Goal: Task Accomplishment & Management: Use online tool/utility

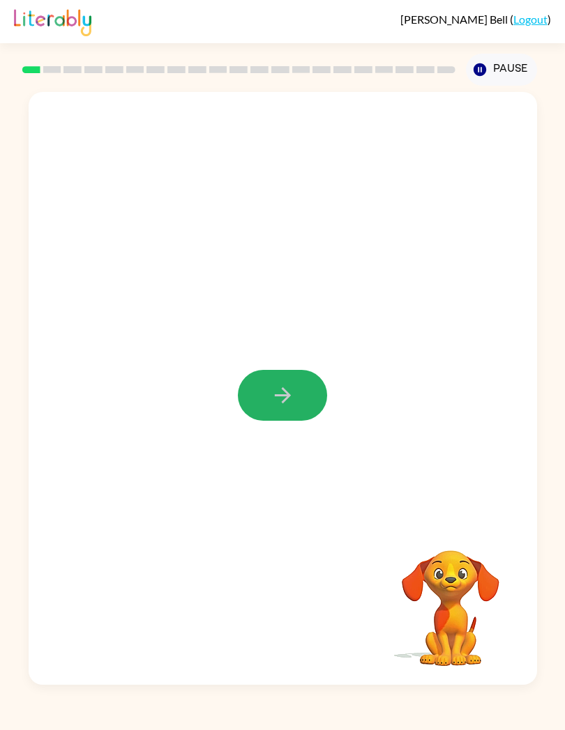
click at [279, 410] on button "button" at bounding box center [282, 395] width 89 height 51
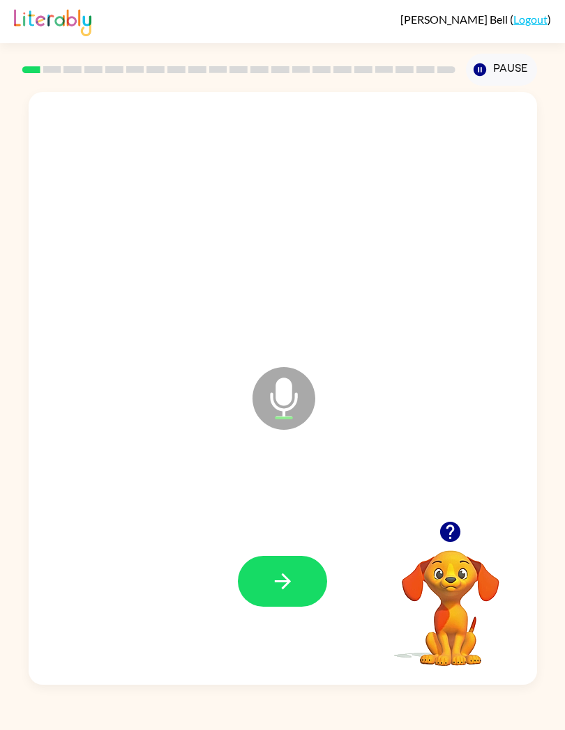
click at [247, 583] on button "button" at bounding box center [282, 581] width 89 height 51
click at [248, 534] on div at bounding box center [283, 581] width 480 height 179
click at [268, 564] on button "button" at bounding box center [282, 581] width 89 height 51
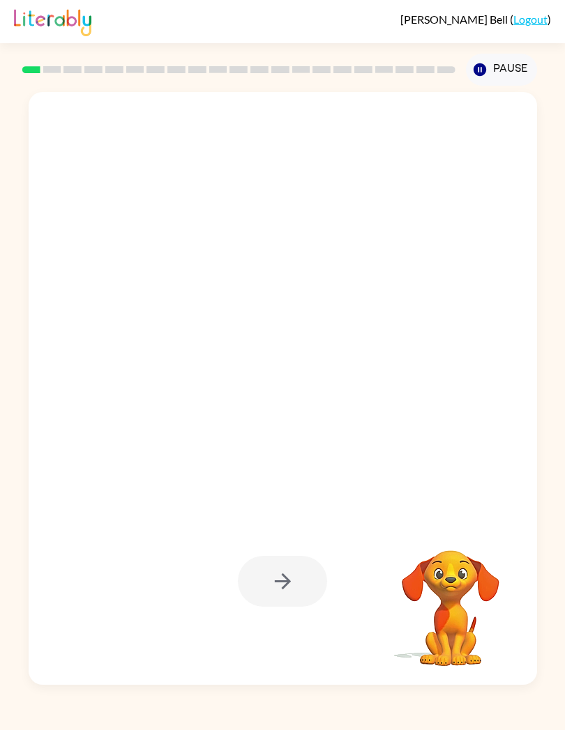
click at [313, 593] on div at bounding box center [282, 581] width 89 height 51
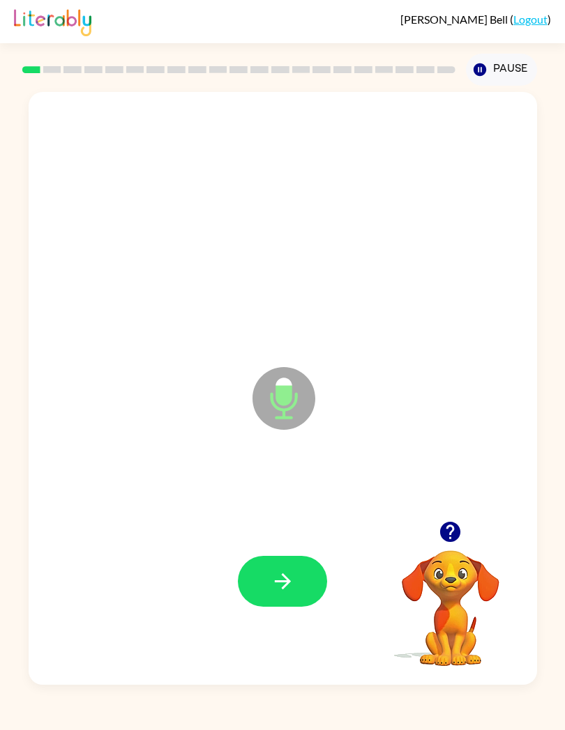
click at [293, 590] on icon "button" at bounding box center [282, 581] width 24 height 24
click at [307, 554] on div at bounding box center [283, 581] width 480 height 179
click at [284, 592] on icon "button" at bounding box center [282, 581] width 24 height 24
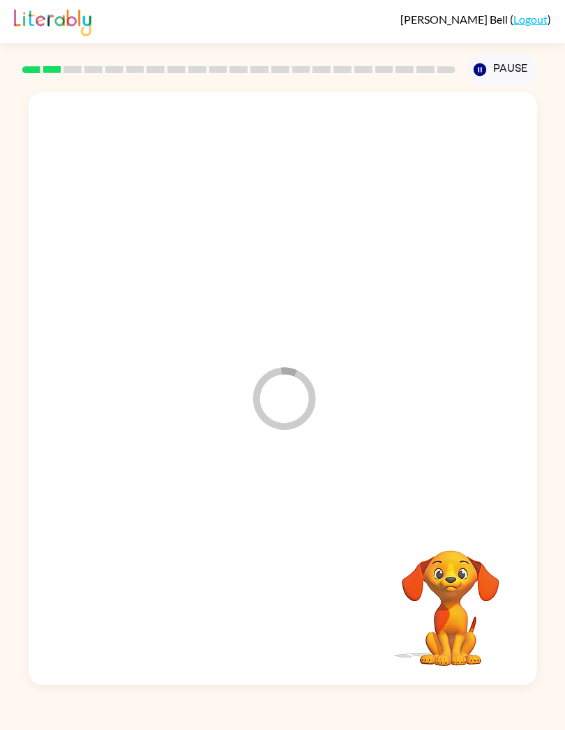
click at [284, 592] on div at bounding box center [283, 581] width 480 height 179
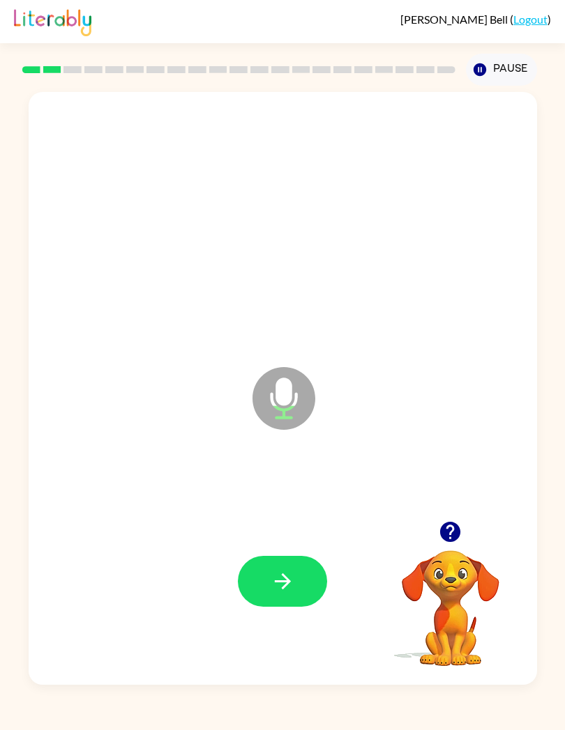
click at [298, 585] on button "button" at bounding box center [282, 581] width 89 height 51
click at [270, 582] on icon "button" at bounding box center [282, 581] width 24 height 24
click at [299, 578] on button "button" at bounding box center [282, 581] width 89 height 51
click at [238, 576] on button "button" at bounding box center [282, 581] width 89 height 51
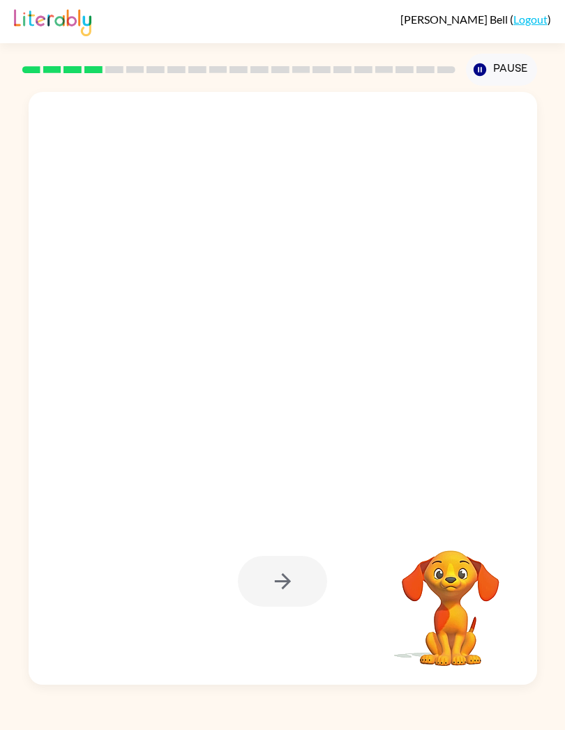
click at [561, 627] on div "Your browser must support playing .mp4 files to use Literably. Please try using…" at bounding box center [282, 385] width 565 height 599
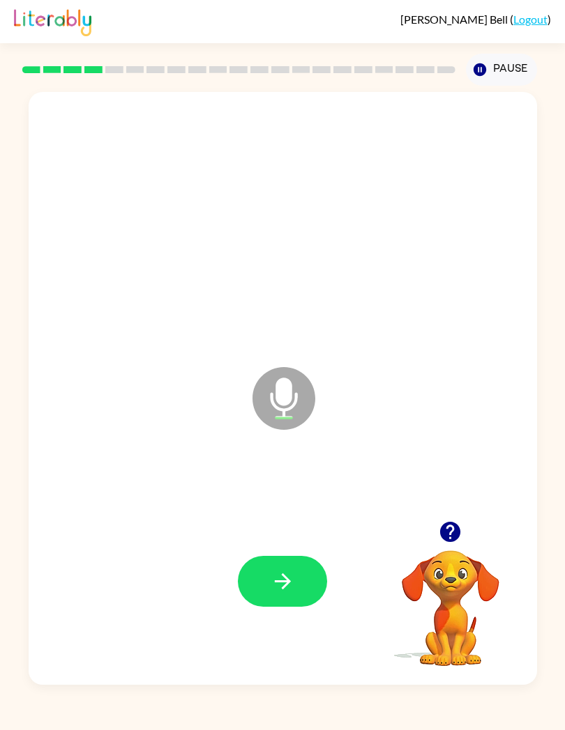
click at [310, 597] on button "button" at bounding box center [282, 581] width 89 height 51
click at [271, 582] on div at bounding box center [282, 581] width 89 height 51
click at [287, 573] on icon "button" at bounding box center [282, 581] width 24 height 24
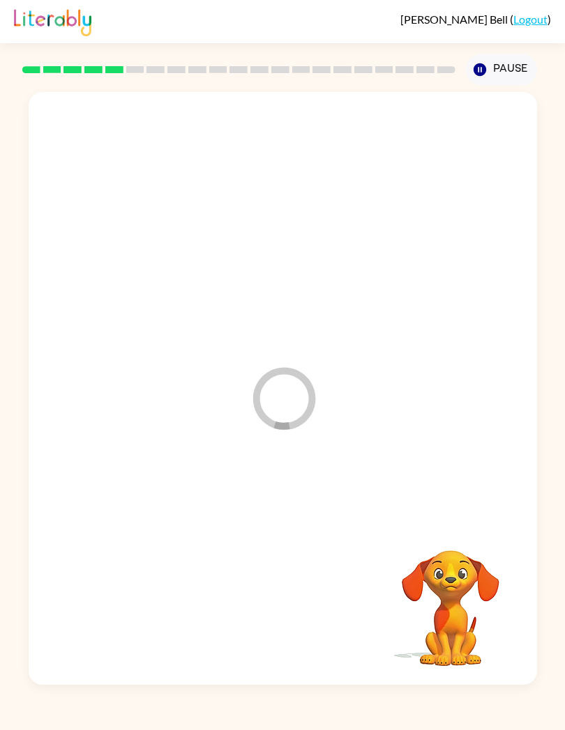
click at [0, 470] on div "Loader Your response is being sent to our graders Your browser must support pla…" at bounding box center [282, 385] width 565 height 599
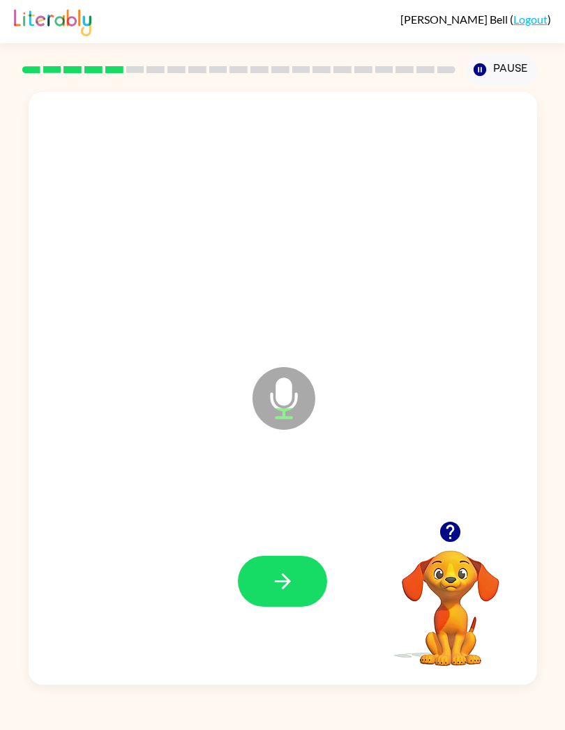
click at [307, 561] on button "button" at bounding box center [282, 581] width 89 height 51
click at [296, 584] on button "button" at bounding box center [282, 581] width 89 height 51
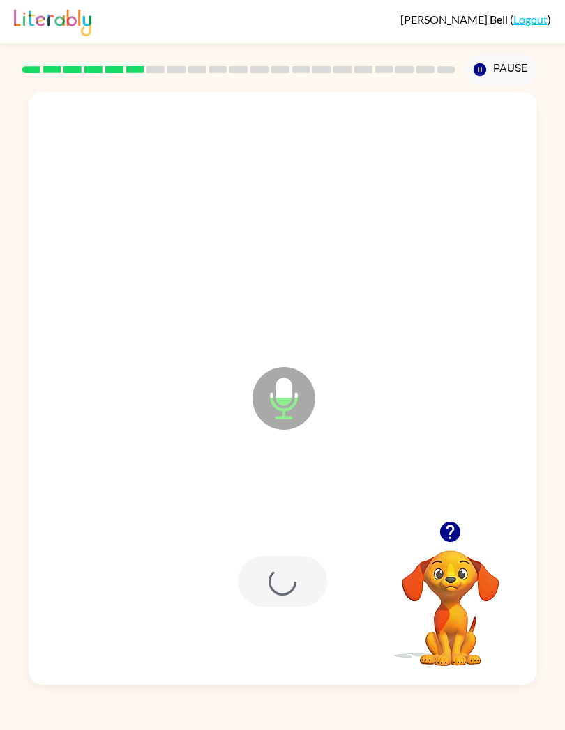
click at [296, 584] on div at bounding box center [282, 581] width 89 height 51
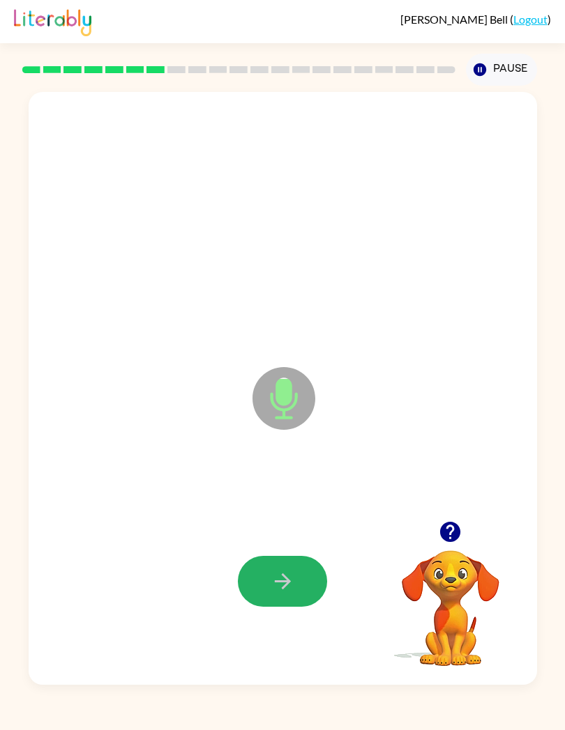
click at [302, 593] on button "button" at bounding box center [282, 581] width 89 height 51
click at [341, 655] on div at bounding box center [283, 581] width 480 height 179
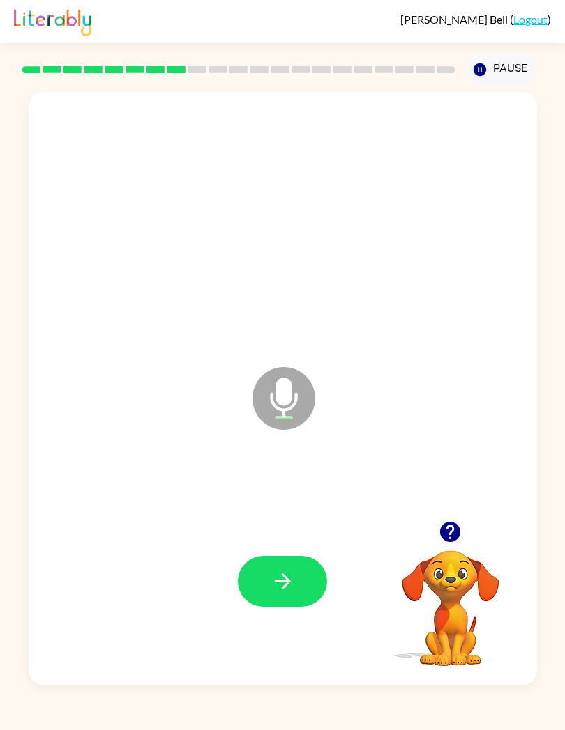
click at [307, 587] on button "button" at bounding box center [282, 581] width 89 height 51
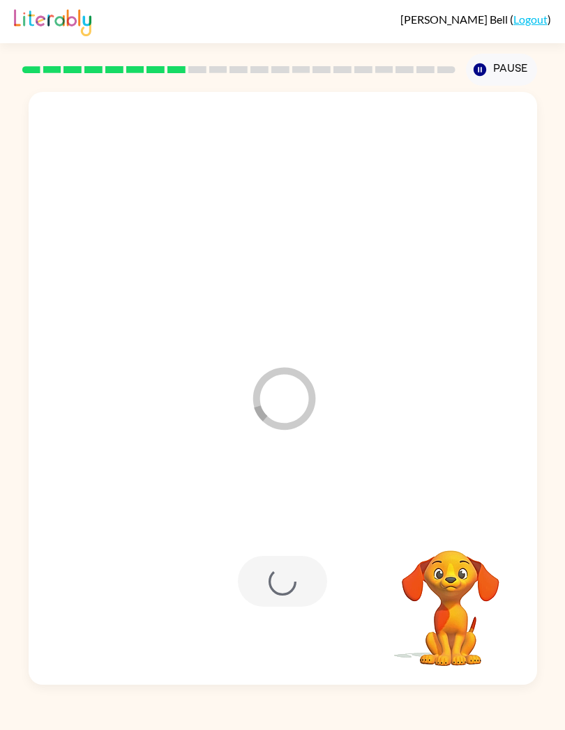
click at [282, 574] on div at bounding box center [282, 581] width 89 height 51
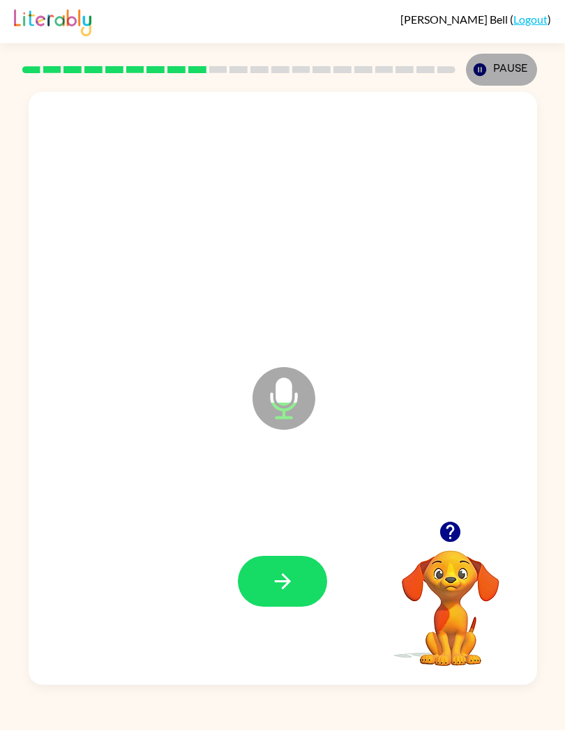
click at [470, 70] on button "Pause Pause" at bounding box center [501, 70] width 71 height 32
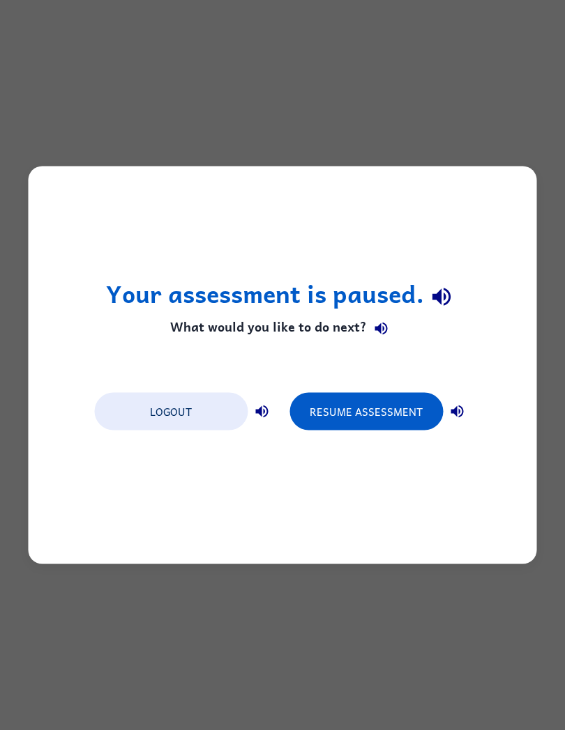
click at [254, 295] on h1 "Your assessment is paused." at bounding box center [282, 297] width 353 height 36
click at [456, 292] on button "button" at bounding box center [442, 297] width 36 height 36
click at [461, 402] on button "button" at bounding box center [457, 412] width 28 height 28
click at [461, 401] on button "button" at bounding box center [457, 412] width 28 height 28
click at [392, 289] on h1 "Your assessment is paused." at bounding box center [282, 297] width 353 height 36
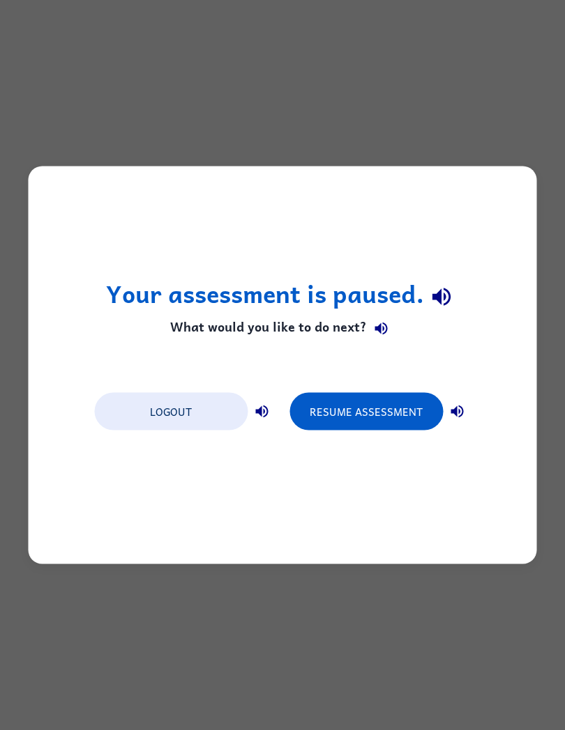
click at [261, 322] on h4 "What would you like to do next?" at bounding box center [282, 328] width 353 height 28
click at [261, 321] on h4 "What would you like to do next?" at bounding box center [282, 328] width 353 height 28
click at [293, 328] on h4 "What would you like to do next?" at bounding box center [282, 328] width 353 height 28
click at [384, 339] on button "button" at bounding box center [381, 328] width 28 height 28
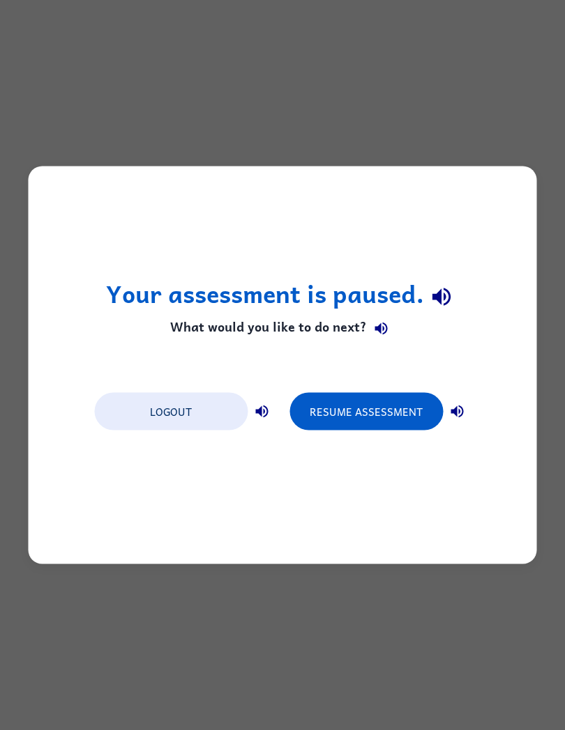
click at [207, 329] on h4 "What would you like to do next?" at bounding box center [282, 328] width 353 height 28
click at [174, 283] on h1 "Your assessment is paused." at bounding box center [282, 297] width 353 height 36
click at [363, 402] on button "Resume Assessment" at bounding box center [365, 412] width 153 height 38
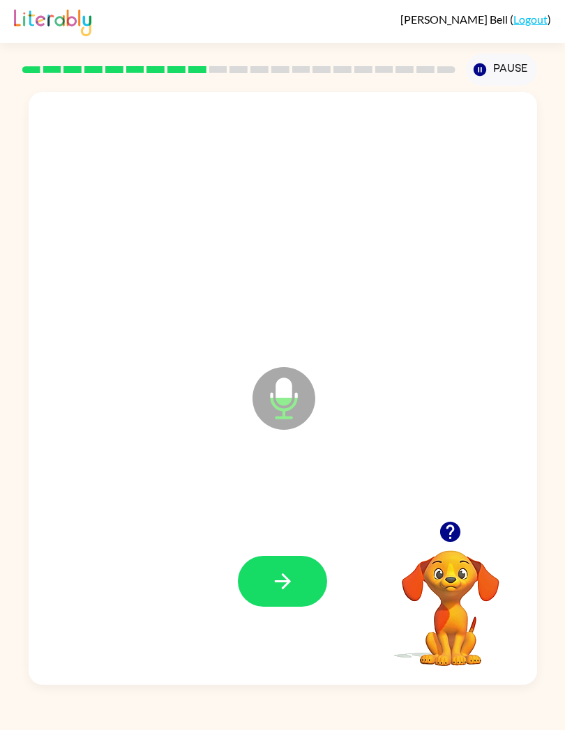
click at [66, 227] on div at bounding box center [283, 209] width 480 height 179
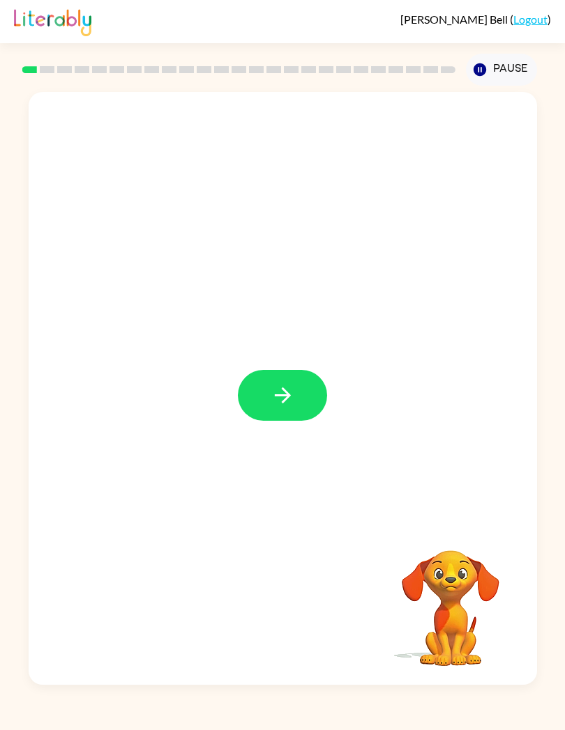
click at [278, 410] on button "button" at bounding box center [282, 395] width 89 height 51
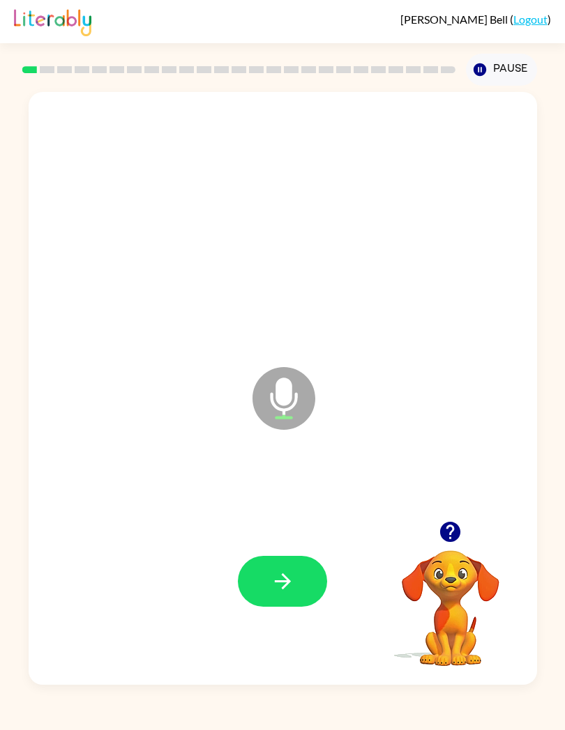
click at [289, 580] on icon "button" at bounding box center [282, 581] width 24 height 24
click at [302, 565] on button "button" at bounding box center [282, 581] width 89 height 51
click at [293, 577] on icon "button" at bounding box center [282, 581] width 24 height 24
click at [275, 562] on button "button" at bounding box center [282, 581] width 89 height 51
click at [300, 585] on button "button" at bounding box center [282, 581] width 89 height 51
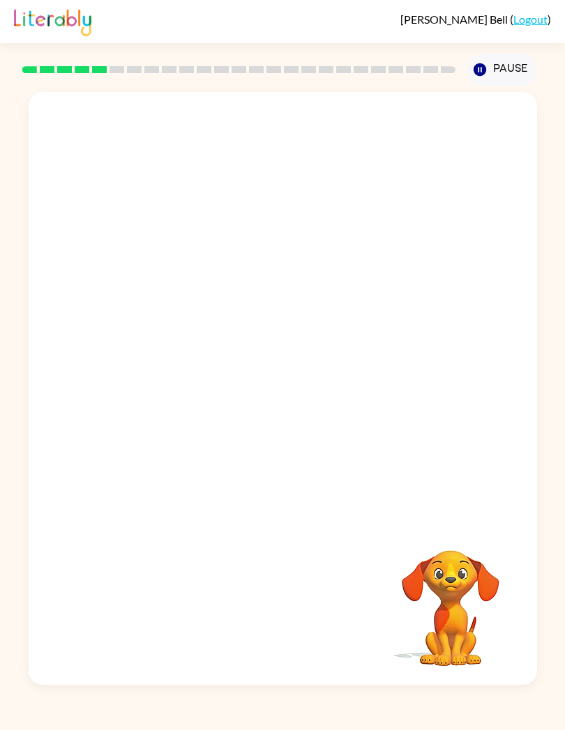
click at [91, 7] on img at bounding box center [52, 21] width 77 height 31
click at [436, 574] on video "Your browser must support playing .mp4 files to use Literably. Please try using…" at bounding box center [450, 598] width 139 height 139
click at [463, 588] on video "Your browser must support playing .mp4 files to use Literably. Please try using…" at bounding box center [450, 598] width 139 height 139
click at [458, 595] on video "Your browser must support playing .mp4 files to use Literably. Please try using…" at bounding box center [450, 598] width 139 height 139
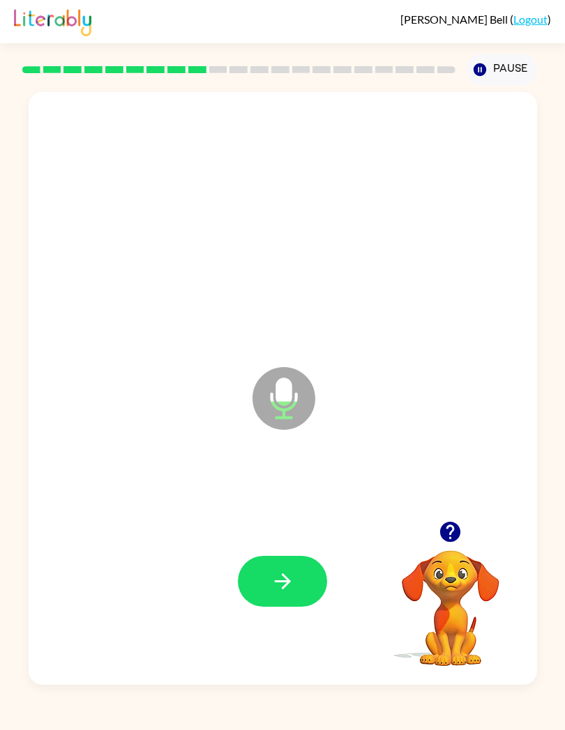
click at [272, 594] on icon "button" at bounding box center [282, 581] width 24 height 24
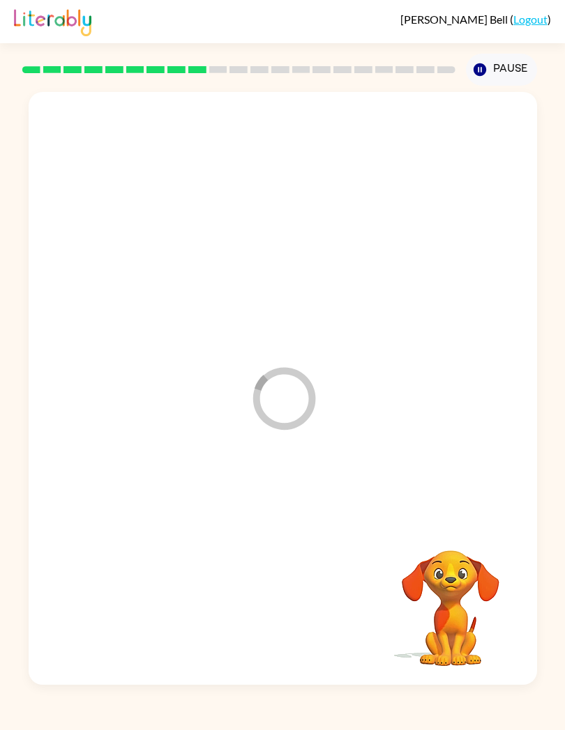
click at [0, 536] on div "Loader Your response is being sent to our graders Your browser must support pla…" at bounding box center [282, 385] width 565 height 599
click at [21, 599] on div "Loader Your response is being sent to our graders Your browser must support pla…" at bounding box center [282, 385] width 565 height 599
click at [318, 585] on div at bounding box center [283, 581] width 480 height 179
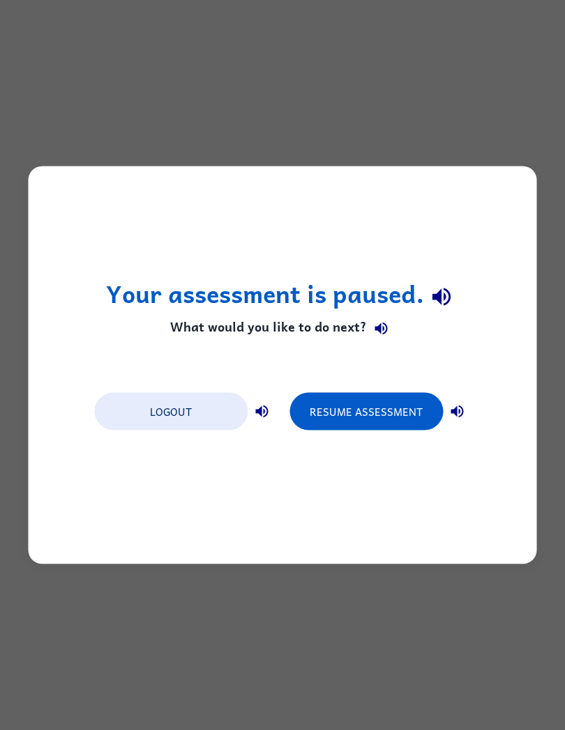
click at [456, 416] on icon "button" at bounding box center [456, 412] width 13 height 13
click at [477, 406] on div "Logout Resume Assessment" at bounding box center [282, 410] width 390 height 53
click at [453, 287] on icon "button" at bounding box center [441, 296] width 24 height 24
click at [440, 282] on button "button" at bounding box center [442, 297] width 36 height 36
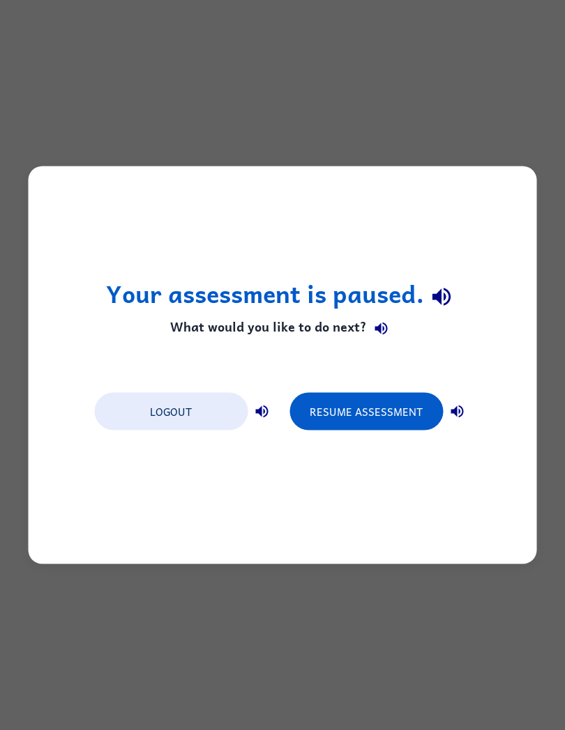
click at [447, 292] on icon "button" at bounding box center [441, 297] width 18 height 18
click at [452, 294] on icon "button" at bounding box center [441, 296] width 24 height 24
click at [388, 334] on button "button" at bounding box center [381, 328] width 28 height 28
click at [387, 325] on icon "button" at bounding box center [380, 328] width 17 height 17
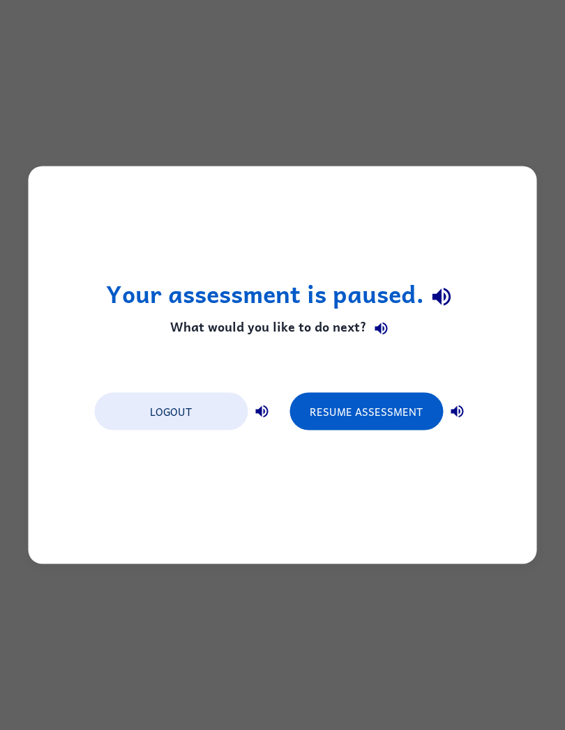
click at [388, 325] on button "button" at bounding box center [381, 328] width 28 height 28
click at [390, 318] on button "button" at bounding box center [381, 328] width 28 height 28
click at [385, 327] on icon "button" at bounding box center [380, 329] width 13 height 13
click at [385, 328] on icon "button" at bounding box center [380, 329] width 13 height 13
click at [385, 324] on icon "button" at bounding box center [380, 328] width 17 height 17
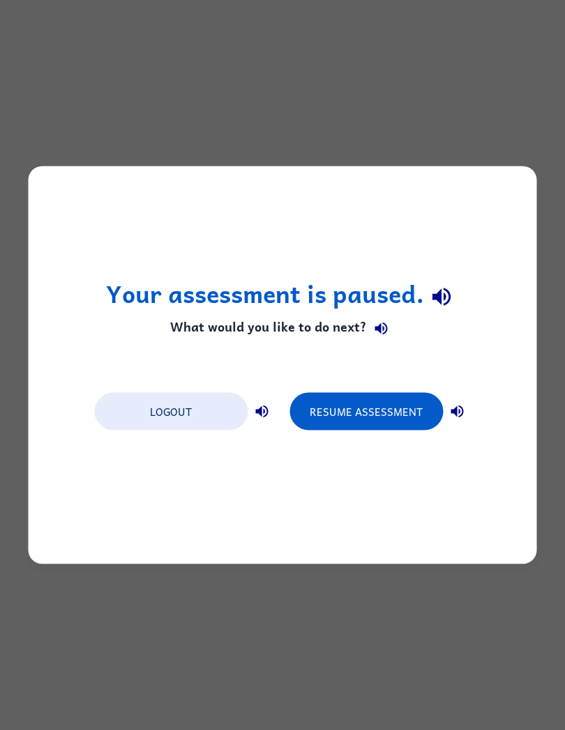
click at [463, 411] on icon "button" at bounding box center [456, 412] width 17 height 17
click at [268, 408] on icon "button" at bounding box center [261, 412] width 17 height 17
click at [391, 326] on button "button" at bounding box center [381, 328] width 28 height 28
click at [453, 298] on icon "button" at bounding box center [441, 296] width 24 height 24
click at [385, 321] on icon "button" at bounding box center [380, 328] width 17 height 17
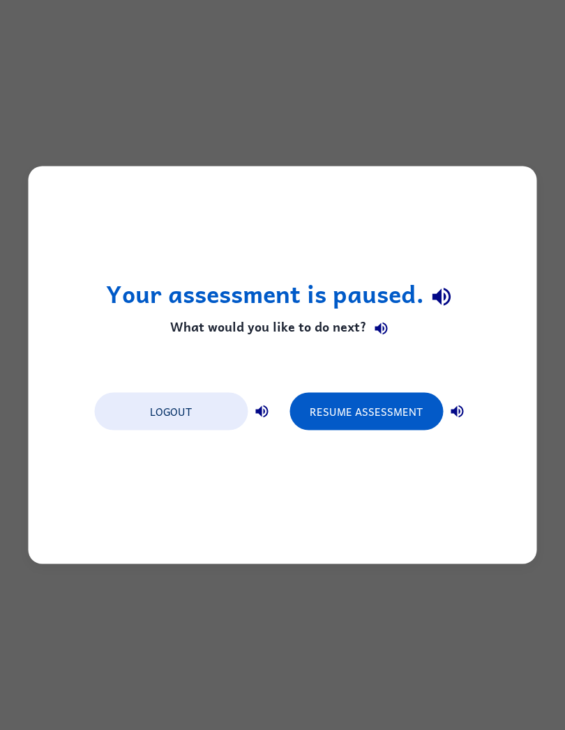
click at [385, 320] on icon "button" at bounding box center [380, 328] width 17 height 17
click at [387, 323] on icon "button" at bounding box center [380, 328] width 17 height 17
click at [269, 406] on icon "button" at bounding box center [261, 412] width 17 height 17
click at [452, 420] on icon "button" at bounding box center [456, 412] width 17 height 17
click at [394, 420] on button "Resume Assessment" at bounding box center [365, 412] width 153 height 38
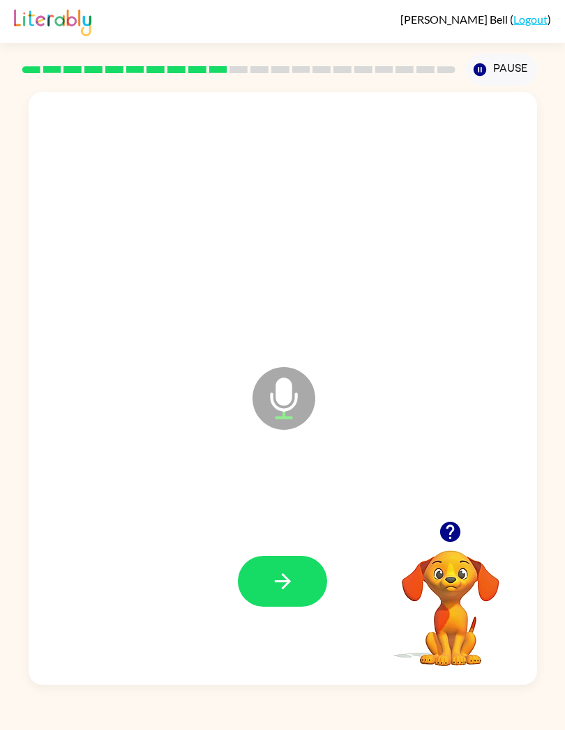
click at [318, 571] on button "button" at bounding box center [282, 581] width 89 height 51
click at [318, 571] on div at bounding box center [282, 581] width 89 height 51
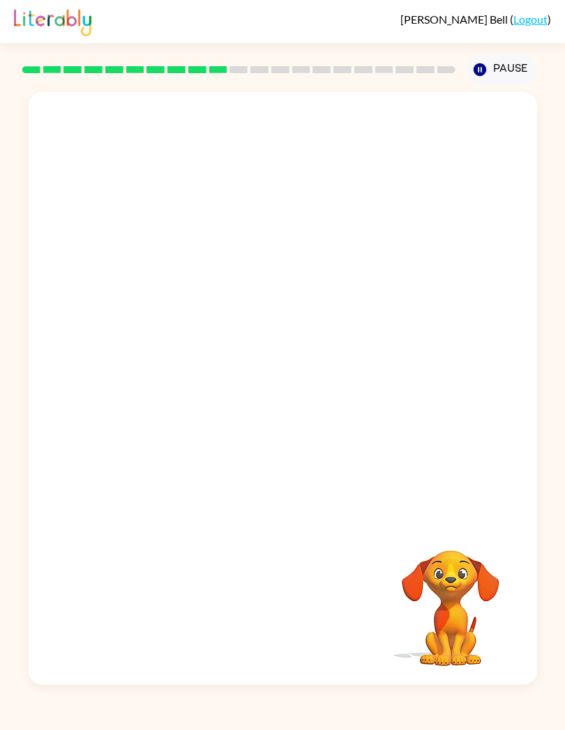
click at [20, 481] on div "Your browser must support playing .mp4 files to use Literably. Please try using…" at bounding box center [282, 385] width 565 height 599
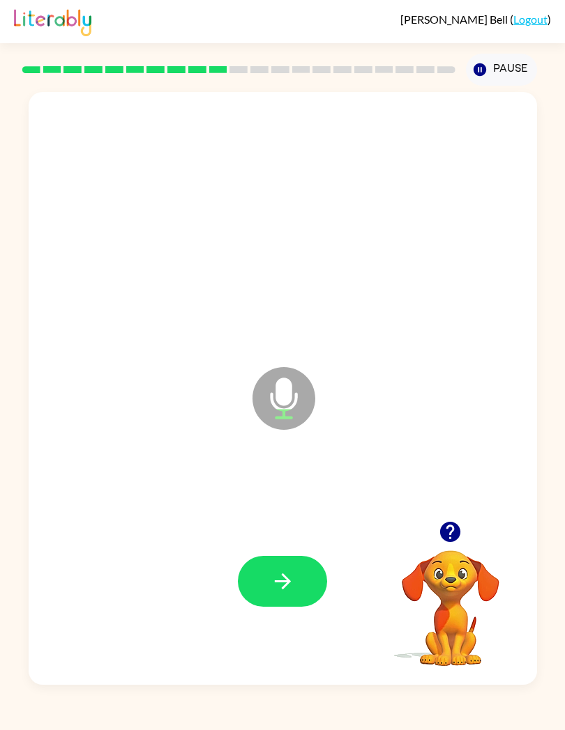
click at [262, 574] on button "button" at bounding box center [282, 581] width 89 height 51
click at [316, 588] on button "button" at bounding box center [282, 581] width 89 height 51
click at [293, 579] on icon "button" at bounding box center [282, 581] width 24 height 24
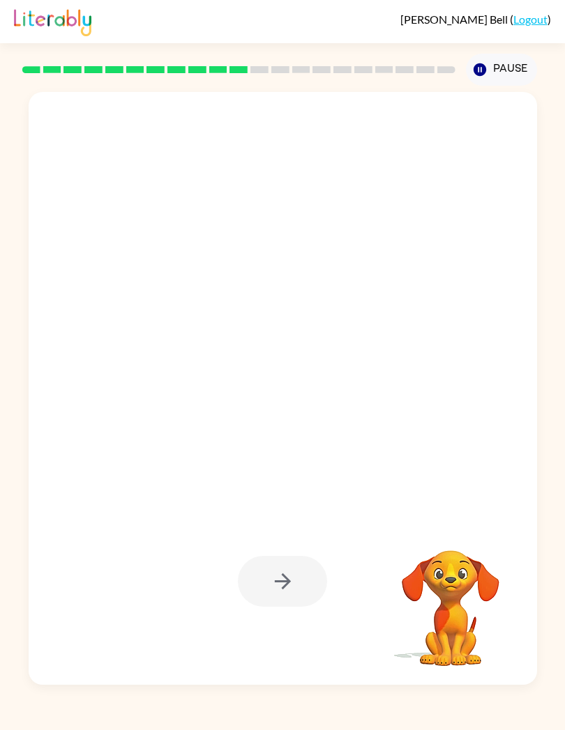
click at [0, 339] on div "Your browser must support playing .mp4 files to use Literably. Please try using…" at bounding box center [282, 385] width 565 height 599
click at [6, 714] on div "Elias Bell ( Logout ) Pause Pause Your browser must support playing .mp4 files …" at bounding box center [282, 365] width 565 height 730
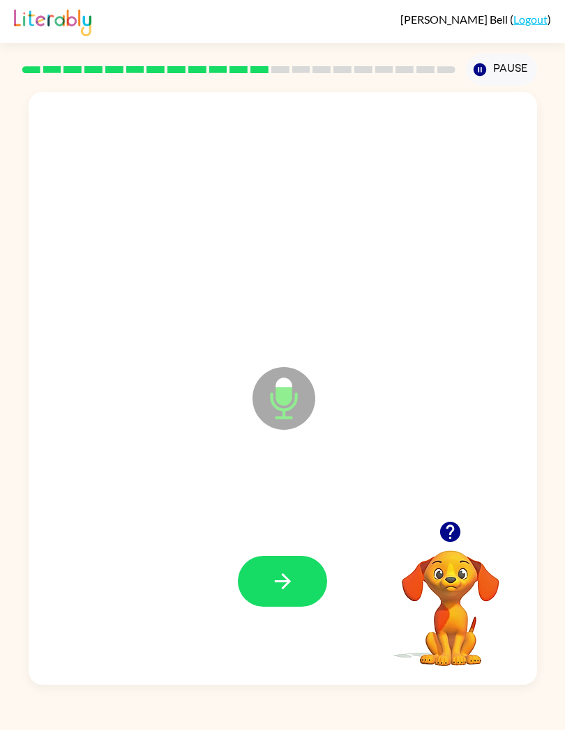
click at [313, 576] on button "button" at bounding box center [282, 581] width 89 height 51
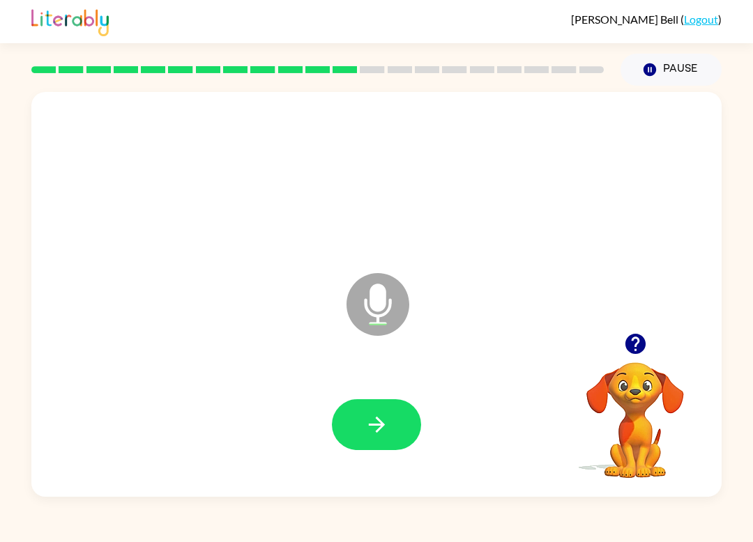
click at [345, 433] on button "button" at bounding box center [376, 424] width 89 height 51
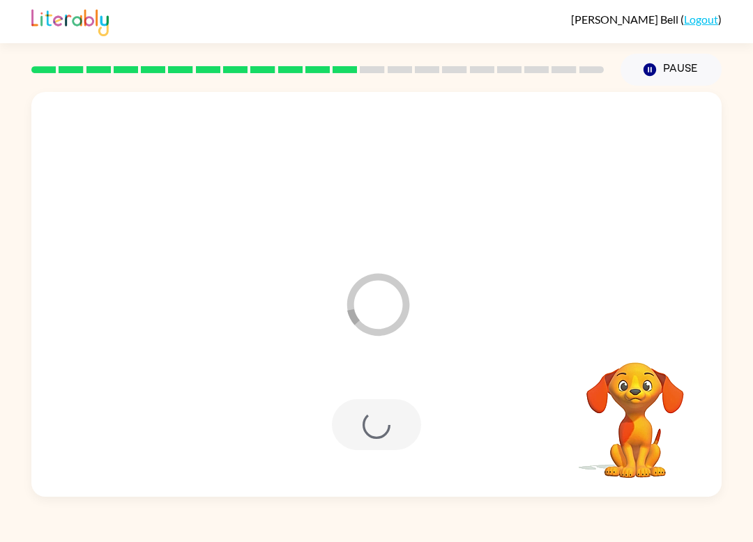
click at [353, 413] on div at bounding box center [376, 424] width 89 height 51
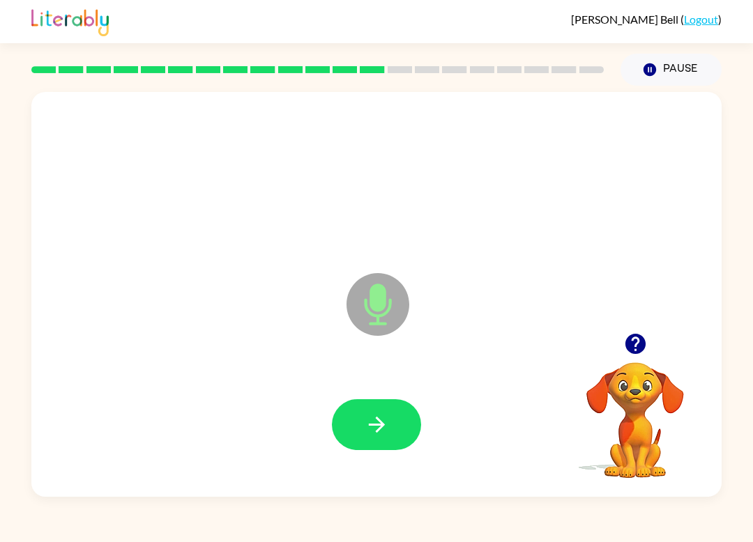
click at [22, 214] on div "Microphone The Microphone is here when it is your turn to talk Your browser mus…" at bounding box center [376, 291] width 753 height 411
click at [420, 538] on div "Elias Bell ( Logout ) Pause Pause Microphone The Microphone is here when it is …" at bounding box center [376, 271] width 753 height 542
click at [364, 468] on div at bounding box center [376, 425] width 662 height 116
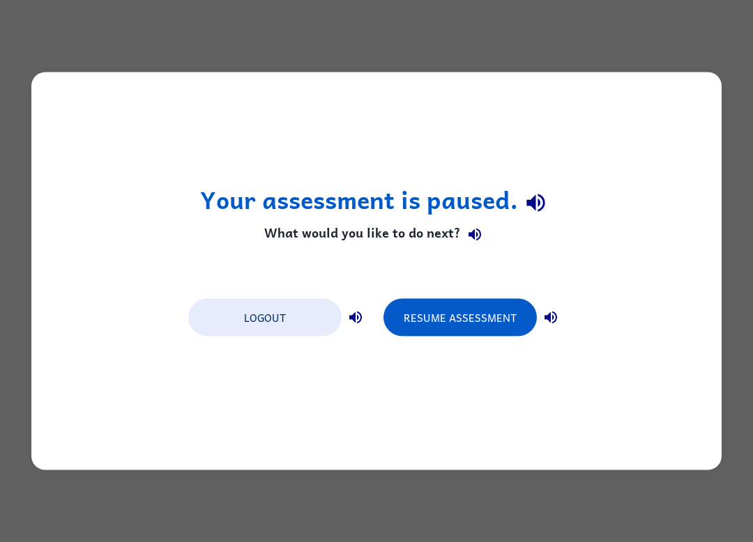
click at [509, 328] on button "Resume Assessment" at bounding box center [459, 318] width 153 height 38
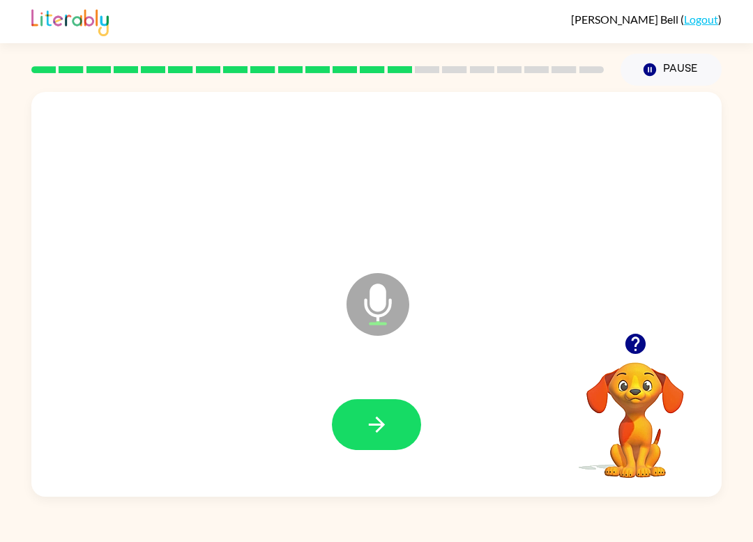
click at [379, 420] on icon "button" at bounding box center [376, 425] width 16 height 16
click at [374, 412] on button "button" at bounding box center [376, 424] width 89 height 51
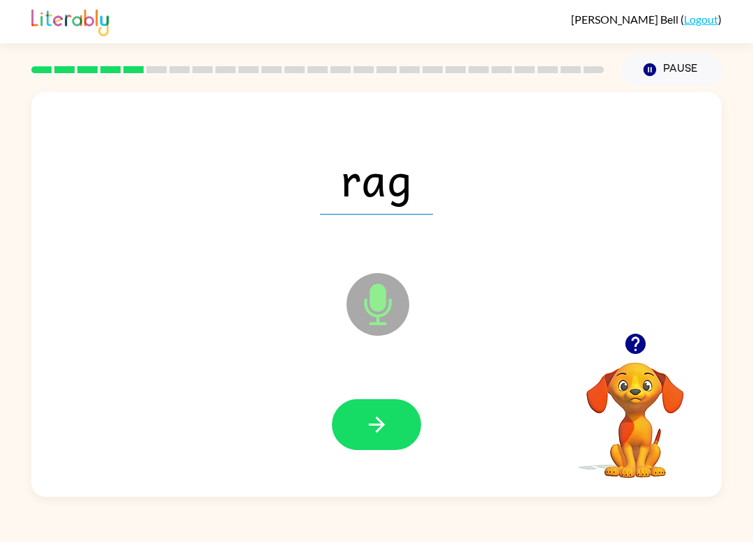
click at [383, 416] on icon "button" at bounding box center [376, 425] width 24 height 24
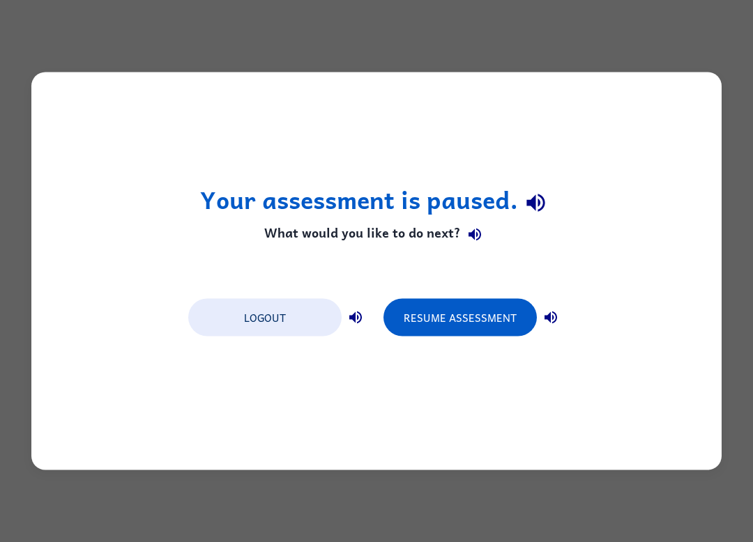
click at [473, 328] on button "Resume Assessment" at bounding box center [459, 318] width 153 height 38
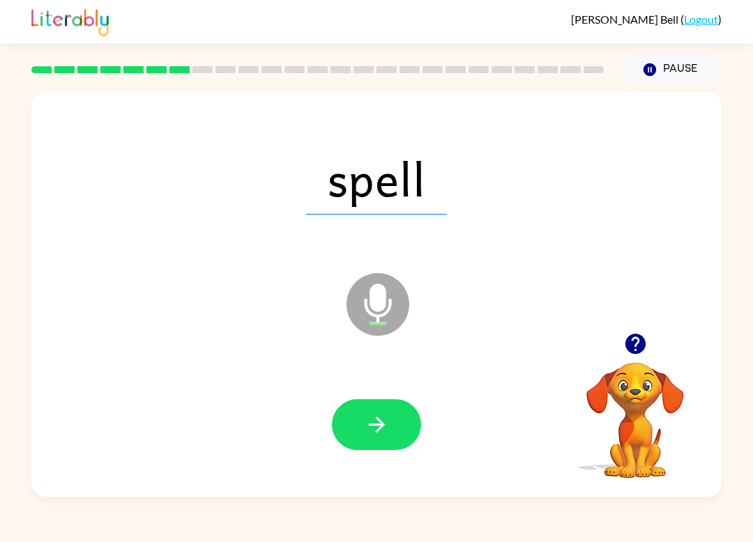
click at [75, 233] on div "spell" at bounding box center [376, 178] width 662 height 116
click at [412, 427] on button "button" at bounding box center [376, 424] width 89 height 51
click at [394, 438] on button "button" at bounding box center [376, 424] width 89 height 51
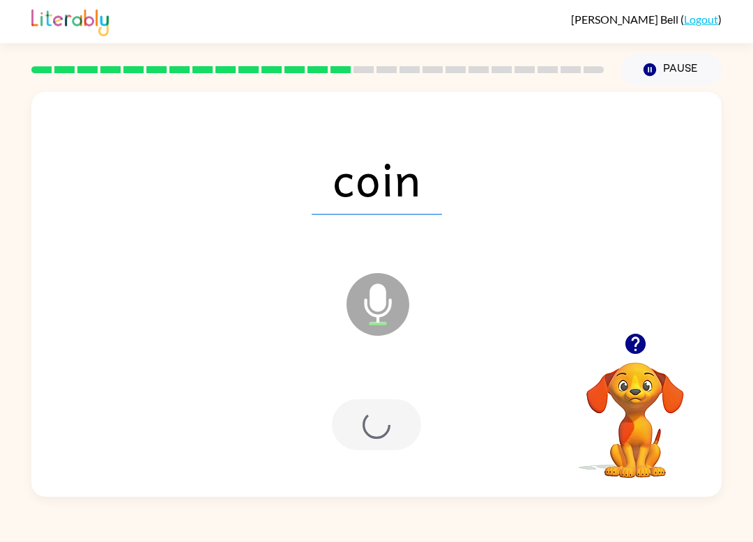
click at [394, 438] on div at bounding box center [376, 424] width 89 height 51
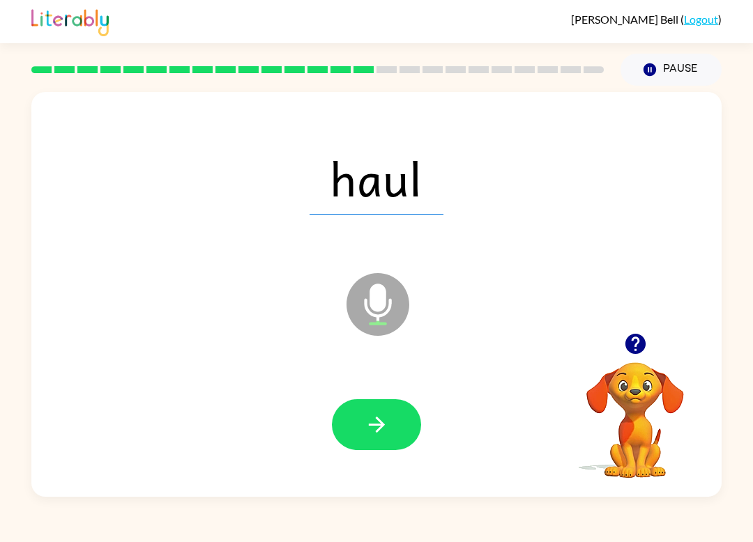
click at [370, 427] on icon "button" at bounding box center [376, 425] width 24 height 24
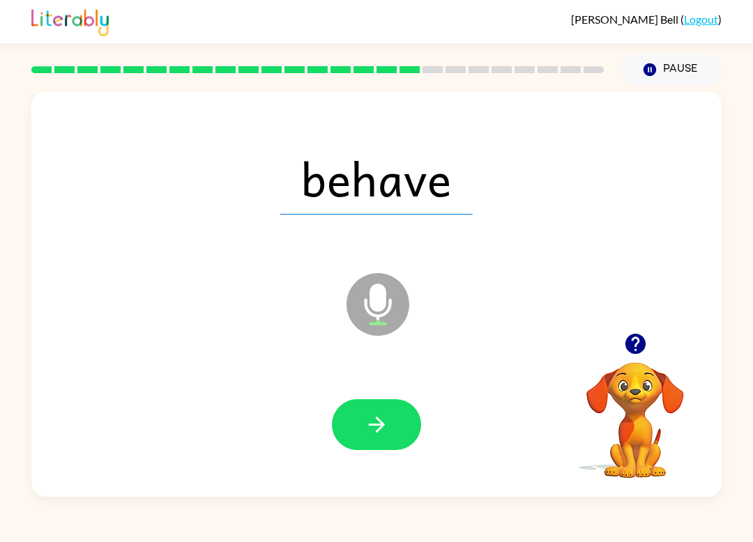
click at [381, 438] on button "button" at bounding box center [376, 424] width 89 height 51
click at [381, 438] on div at bounding box center [376, 424] width 89 height 51
click at [339, 432] on button "button" at bounding box center [376, 424] width 89 height 51
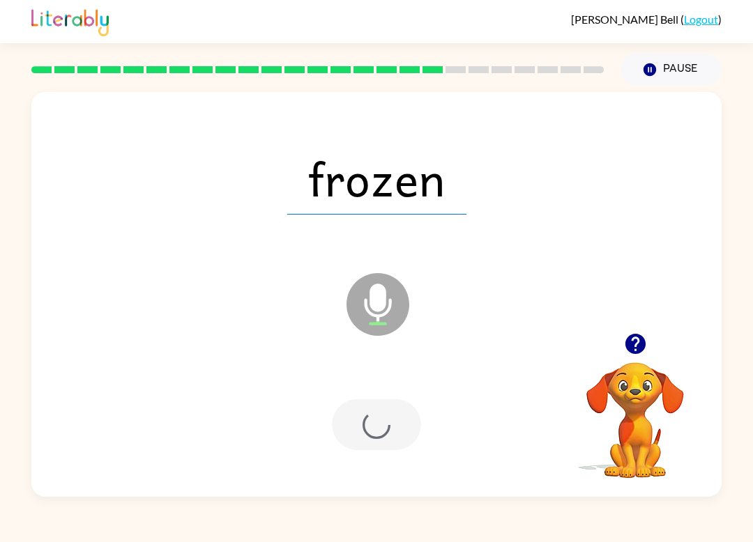
click at [361, 459] on div at bounding box center [376, 425] width 662 height 116
click at [371, 445] on div at bounding box center [376, 424] width 89 height 51
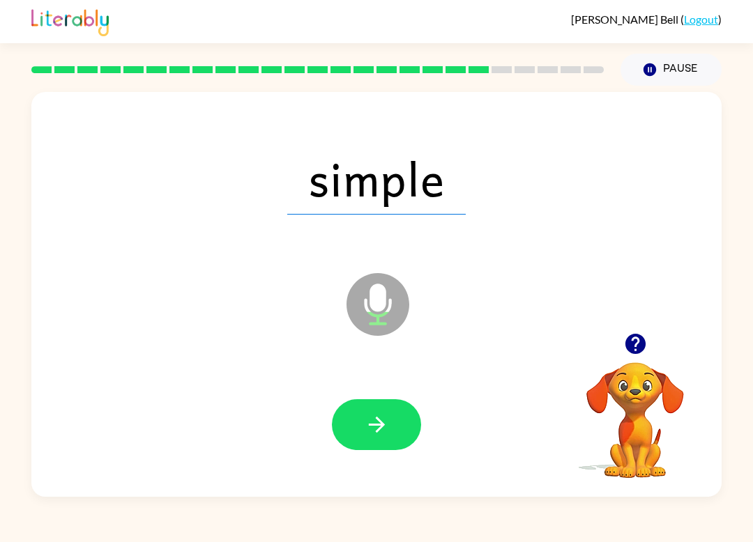
click at [405, 401] on button "button" at bounding box center [376, 424] width 89 height 51
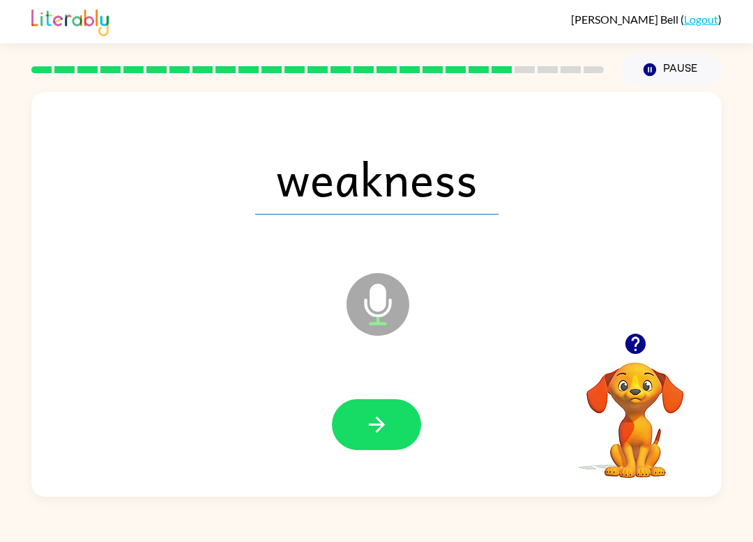
click at [535, 538] on div "Elias Bell ( Logout ) Pause Pause weakness Microphone The Microphone is here wh…" at bounding box center [376, 271] width 753 height 542
click at [373, 436] on icon "button" at bounding box center [376, 425] width 24 height 24
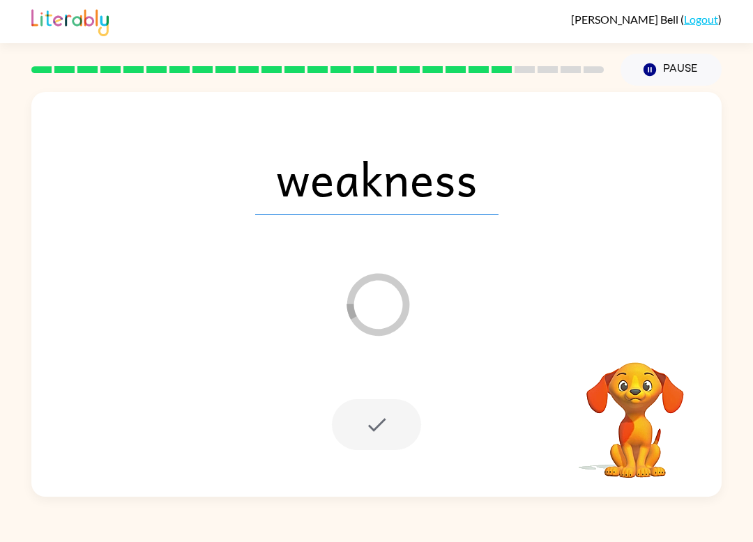
click at [373, 435] on div at bounding box center [376, 424] width 89 height 51
click at [353, 445] on div at bounding box center [376, 424] width 89 height 51
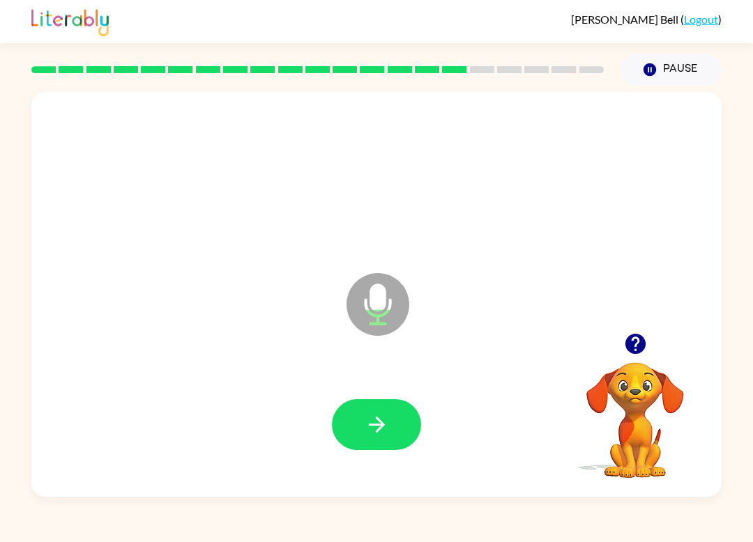
click at [377, 415] on icon "button" at bounding box center [376, 425] width 24 height 24
click at [412, 429] on button "button" at bounding box center [376, 424] width 89 height 51
click at [412, 429] on div at bounding box center [376, 424] width 89 height 51
click at [349, 438] on button "button" at bounding box center [376, 424] width 89 height 51
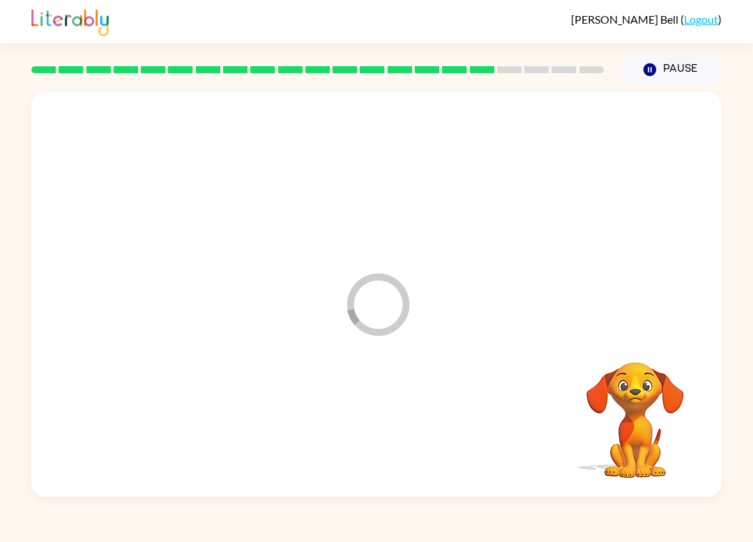
click at [349, 437] on div at bounding box center [376, 425] width 662 height 116
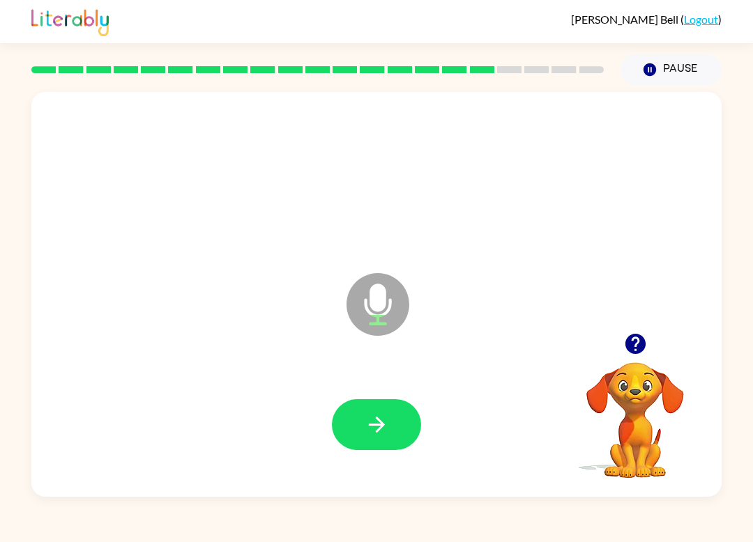
click at [362, 434] on button "button" at bounding box center [376, 424] width 89 height 51
click at [371, 415] on icon "button" at bounding box center [376, 425] width 24 height 24
click at [397, 420] on button "button" at bounding box center [376, 424] width 89 height 51
click at [393, 432] on button "button" at bounding box center [376, 424] width 89 height 51
click at [386, 427] on icon "button" at bounding box center [376, 425] width 24 height 24
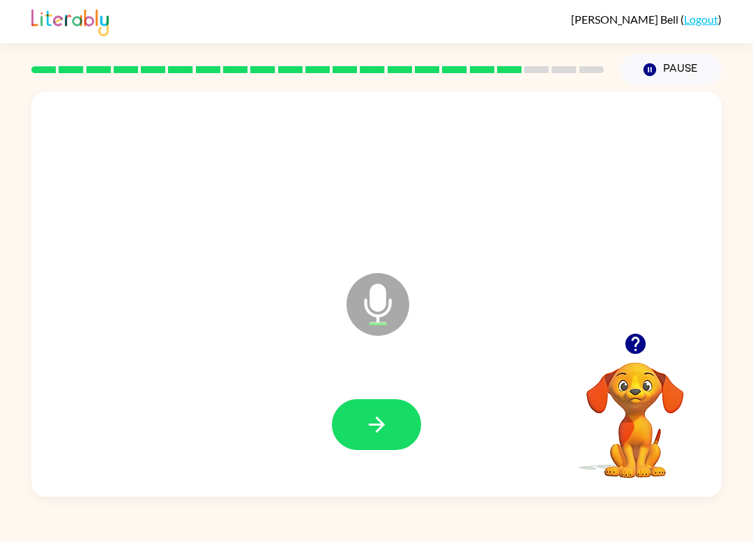
click at [386, 436] on icon "button" at bounding box center [376, 425] width 24 height 24
click at [361, 450] on button "button" at bounding box center [376, 424] width 89 height 51
click at [362, 415] on button "button" at bounding box center [376, 424] width 89 height 51
click at [371, 408] on button "button" at bounding box center [376, 424] width 89 height 51
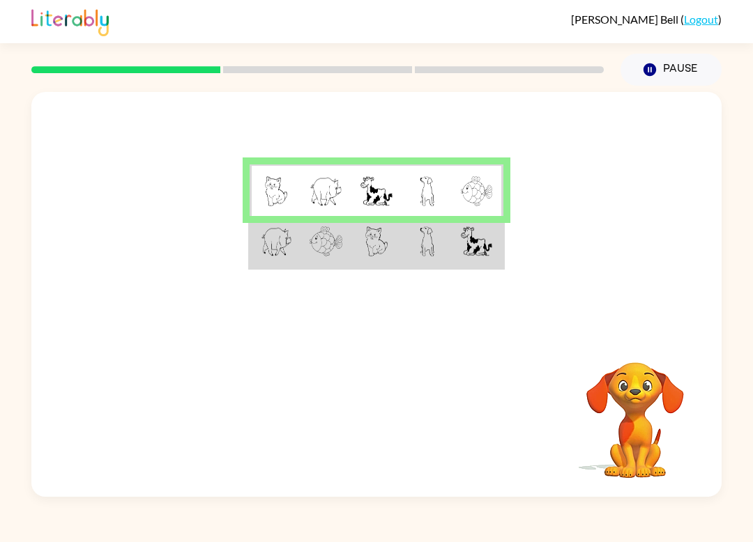
click at [275, 187] on img at bounding box center [276, 191] width 23 height 30
click at [329, 190] on img at bounding box center [325, 191] width 33 height 30
click at [371, 183] on img at bounding box center [376, 191] width 33 height 30
click at [428, 187] on img at bounding box center [427, 191] width 15 height 30
click at [482, 194] on img at bounding box center [476, 191] width 31 height 30
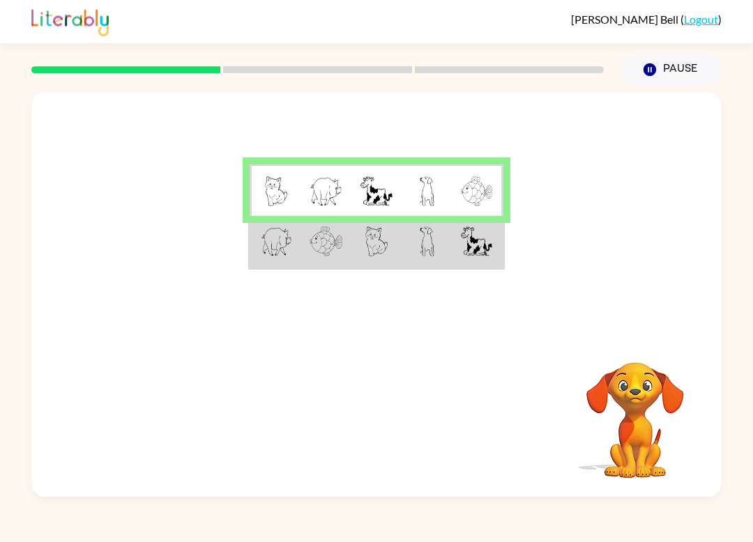
click at [422, 223] on td at bounding box center [426, 242] width 51 height 52
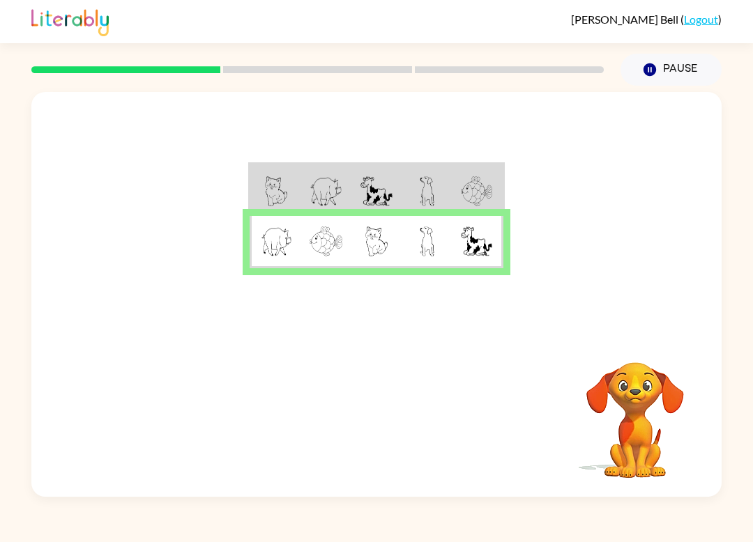
click at [422, 223] on td at bounding box center [426, 242] width 51 height 52
click at [415, 246] on td at bounding box center [426, 242] width 51 height 52
click at [391, 249] on td at bounding box center [376, 242] width 51 height 52
click at [390, 249] on td at bounding box center [376, 242] width 51 height 52
click at [351, 244] on td at bounding box center [376, 242] width 51 height 52
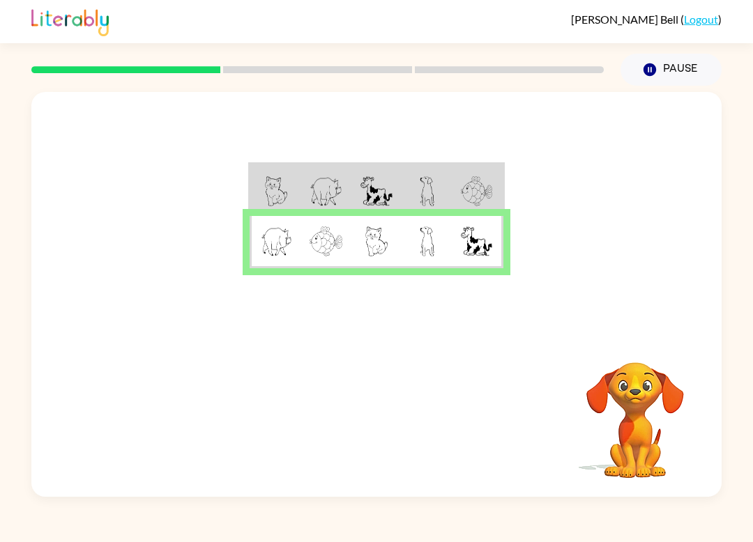
click at [292, 228] on td at bounding box center [274, 242] width 51 height 52
click at [369, 408] on icon "button" at bounding box center [376, 418] width 24 height 24
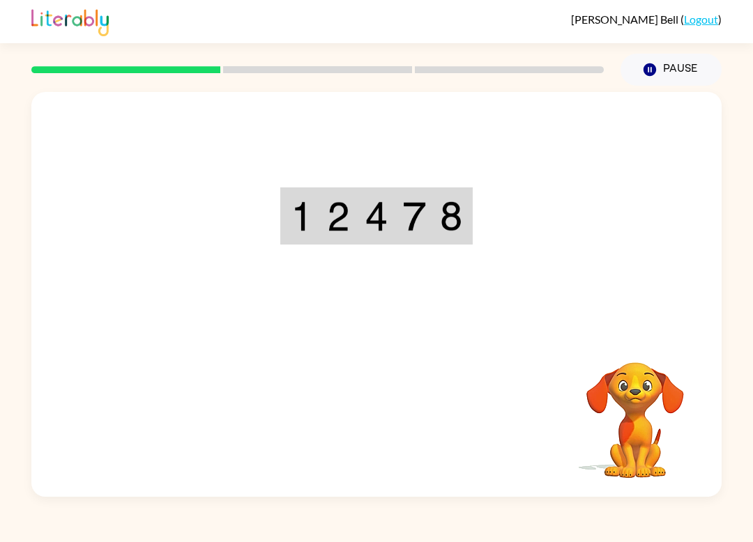
click at [379, 420] on div "Your browser must support playing .mp4 files to use Literably. Please try using…" at bounding box center [376, 294] width 690 height 405
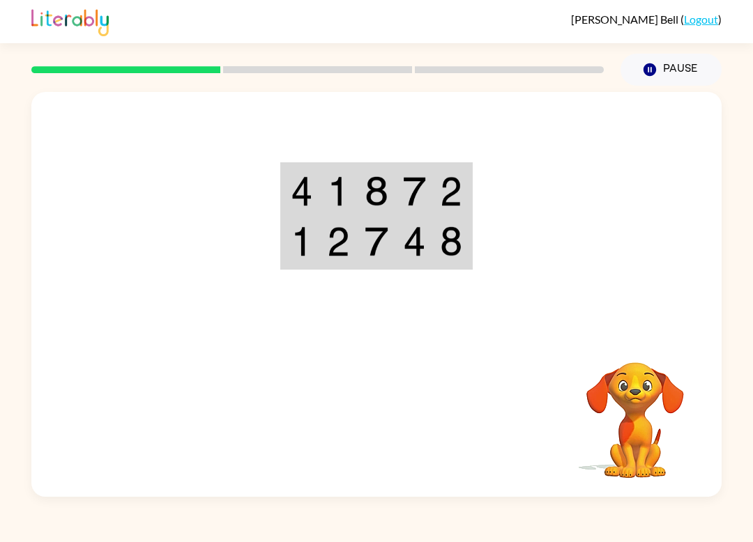
click at [302, 188] on img at bounding box center [302, 191] width 22 height 30
click at [346, 187] on img at bounding box center [338, 191] width 23 height 30
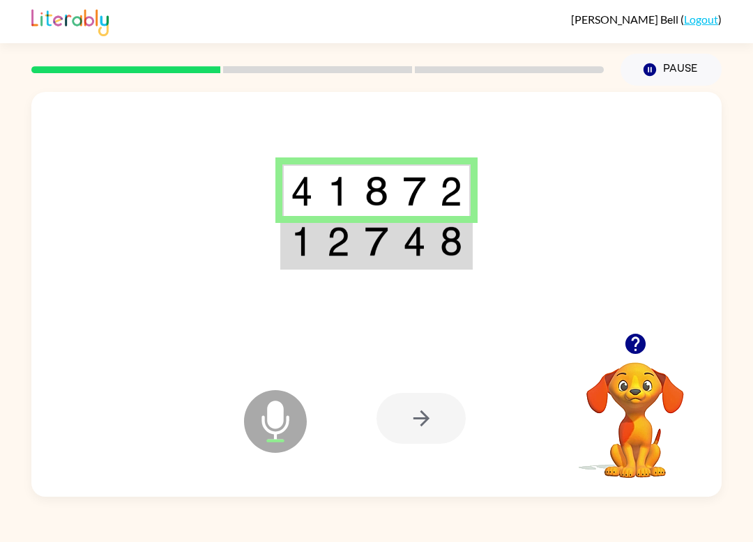
click at [383, 193] on img at bounding box center [375, 191] width 23 height 30
click at [419, 190] on img at bounding box center [414, 191] width 23 height 30
click at [455, 187] on img at bounding box center [451, 191] width 22 height 30
click at [457, 237] on img at bounding box center [451, 242] width 22 height 30
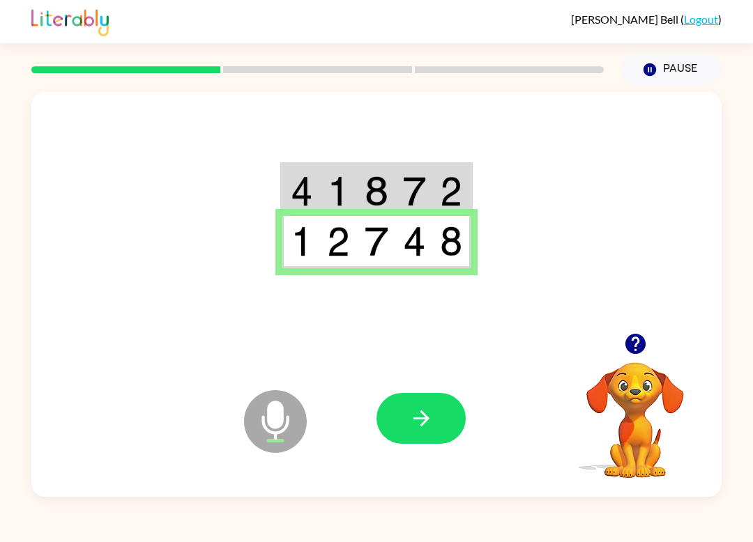
click at [427, 239] on td at bounding box center [414, 242] width 38 height 52
click at [376, 236] on img at bounding box center [375, 242] width 23 height 30
click at [348, 238] on img at bounding box center [338, 242] width 23 height 30
click at [290, 242] on td at bounding box center [301, 242] width 38 height 52
click at [416, 387] on icon "Microphone The Microphone is here when it is your turn to talk" at bounding box center [344, 439] width 209 height 105
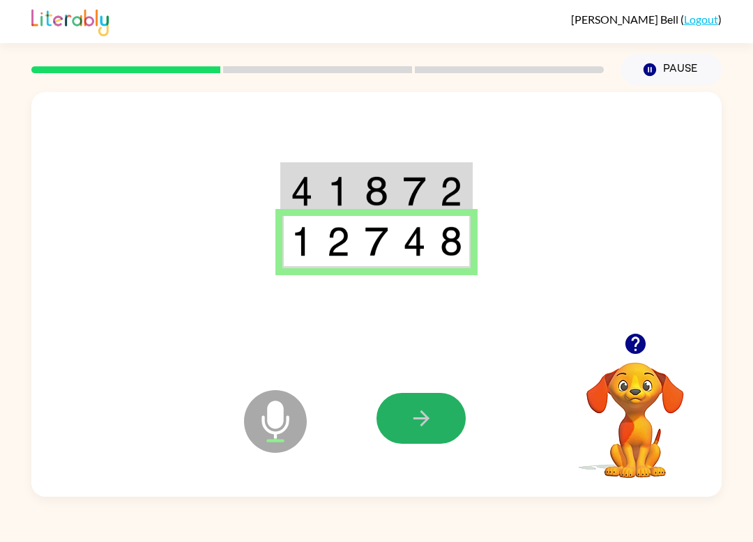
click at [419, 427] on icon "button" at bounding box center [421, 418] width 24 height 24
click at [419, 427] on div at bounding box center [479, 418] width 206 height 157
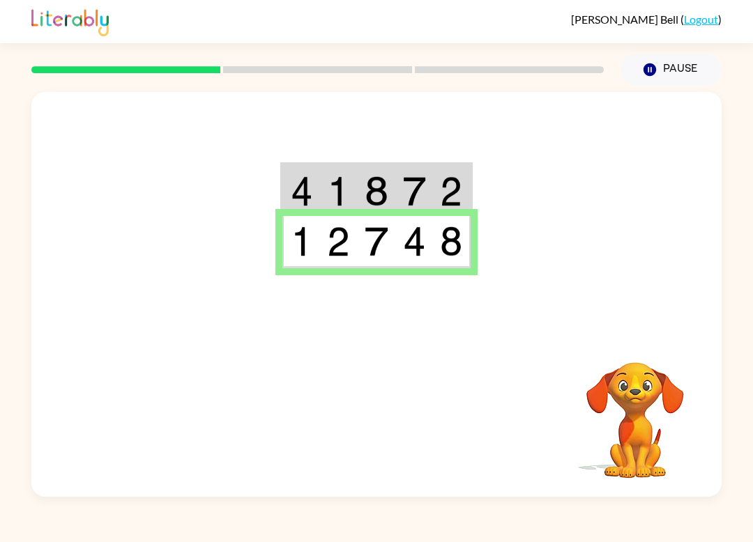
click at [462, 231] on td at bounding box center [452, 242] width 38 height 52
click at [460, 227] on img at bounding box center [451, 242] width 22 height 30
click at [417, 239] on img at bounding box center [414, 242] width 23 height 30
click at [460, 246] on img at bounding box center [451, 242] width 22 height 30
click at [429, 251] on td at bounding box center [414, 242] width 38 height 52
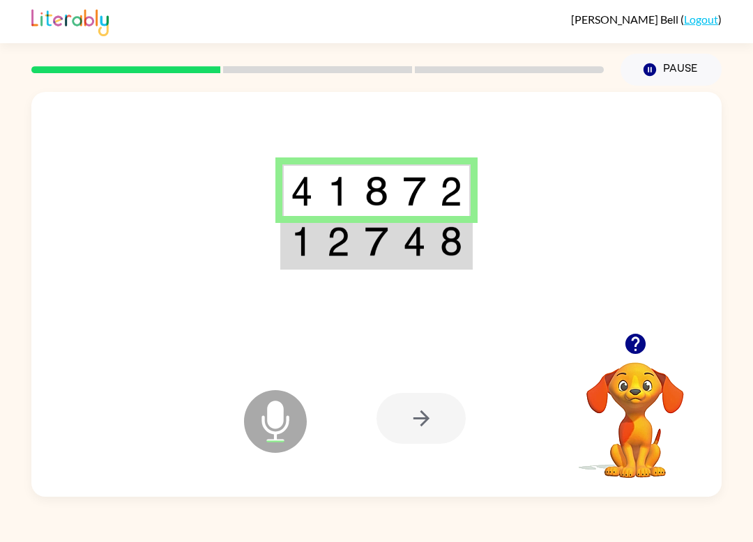
click at [376, 238] on img at bounding box center [375, 242] width 23 height 30
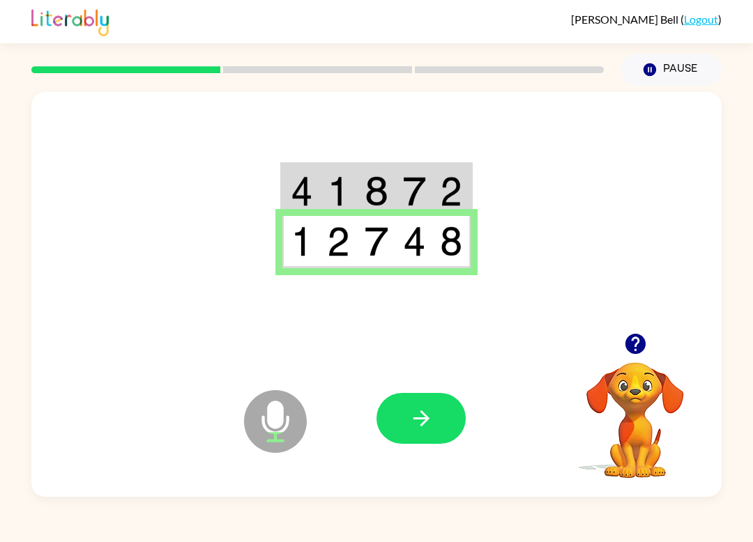
click at [351, 250] on td at bounding box center [339, 242] width 38 height 52
click at [313, 235] on td at bounding box center [301, 242] width 38 height 52
click at [434, 418] on button "button" at bounding box center [420, 418] width 89 height 51
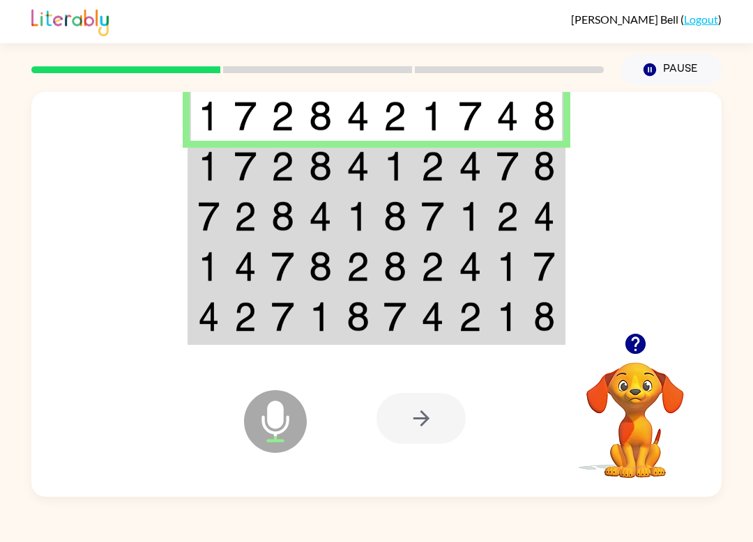
click at [201, 121] on img at bounding box center [209, 116] width 22 height 30
click at [241, 119] on img at bounding box center [245, 116] width 23 height 30
click at [277, 132] on td at bounding box center [283, 115] width 38 height 52
click at [332, 118] on td at bounding box center [321, 115] width 38 height 52
click at [351, 124] on img at bounding box center [357, 116] width 23 height 30
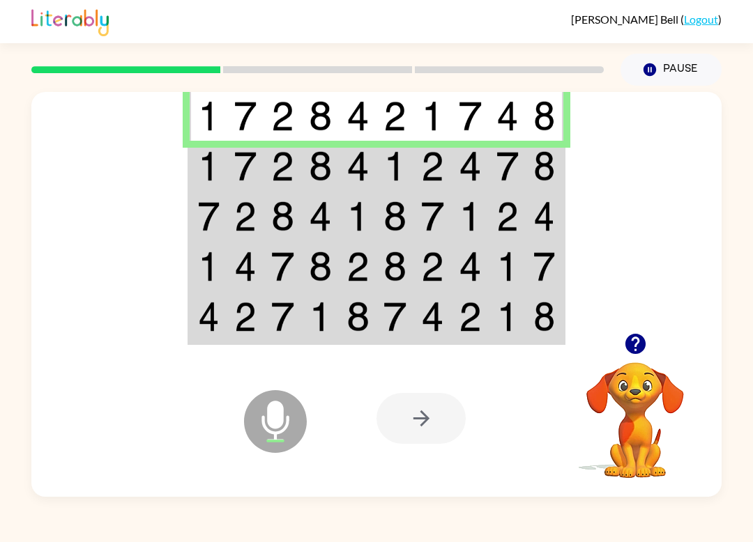
click at [381, 125] on td at bounding box center [395, 115] width 38 height 52
click at [433, 120] on img at bounding box center [432, 116] width 23 height 30
click at [455, 132] on td at bounding box center [470, 115] width 38 height 52
click at [500, 134] on td at bounding box center [508, 115] width 38 height 52
click at [208, 169] on img at bounding box center [209, 166] width 22 height 30
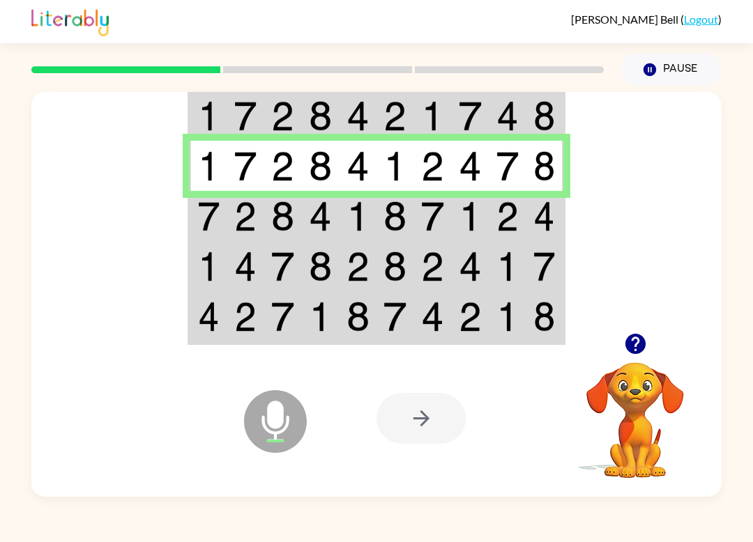
click at [260, 160] on td at bounding box center [246, 166] width 38 height 50
click at [287, 162] on img at bounding box center [282, 166] width 23 height 30
click at [317, 171] on img at bounding box center [320, 166] width 23 height 30
click at [359, 171] on img at bounding box center [357, 166] width 23 height 30
click at [470, 174] on img at bounding box center [470, 166] width 23 height 30
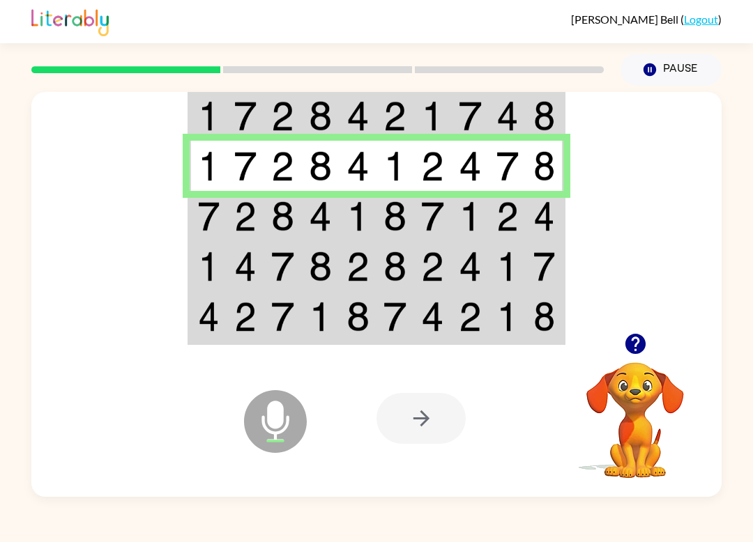
click at [503, 171] on img at bounding box center [507, 166] width 23 height 30
click at [544, 173] on img at bounding box center [544, 166] width 22 height 30
click at [204, 228] on img at bounding box center [209, 216] width 22 height 30
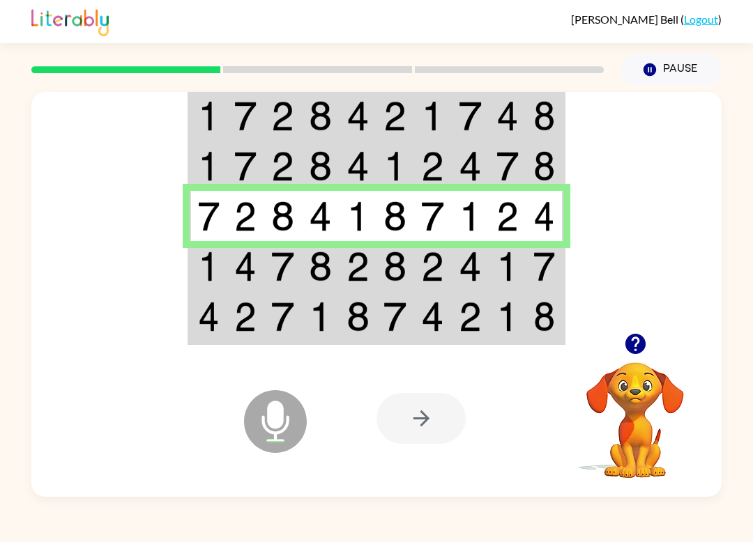
click at [249, 210] on img at bounding box center [245, 216] width 23 height 30
click at [289, 217] on img at bounding box center [282, 216] width 23 height 30
click at [325, 214] on img at bounding box center [320, 216] width 23 height 30
click at [367, 228] on img at bounding box center [357, 216] width 23 height 30
click at [392, 227] on img at bounding box center [394, 216] width 23 height 30
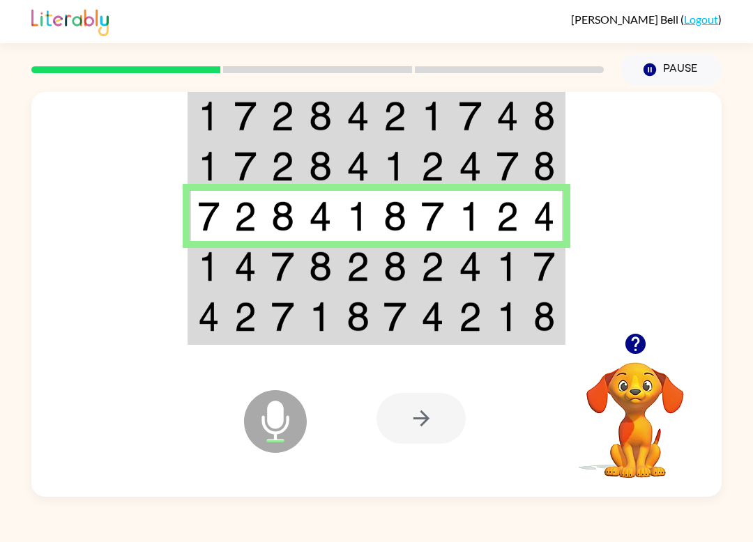
click at [434, 217] on img at bounding box center [432, 216] width 23 height 30
click at [206, 217] on img at bounding box center [209, 216] width 22 height 30
click at [246, 222] on img at bounding box center [245, 216] width 23 height 30
click at [278, 215] on img at bounding box center [282, 216] width 23 height 30
click at [351, 222] on img at bounding box center [357, 216] width 23 height 30
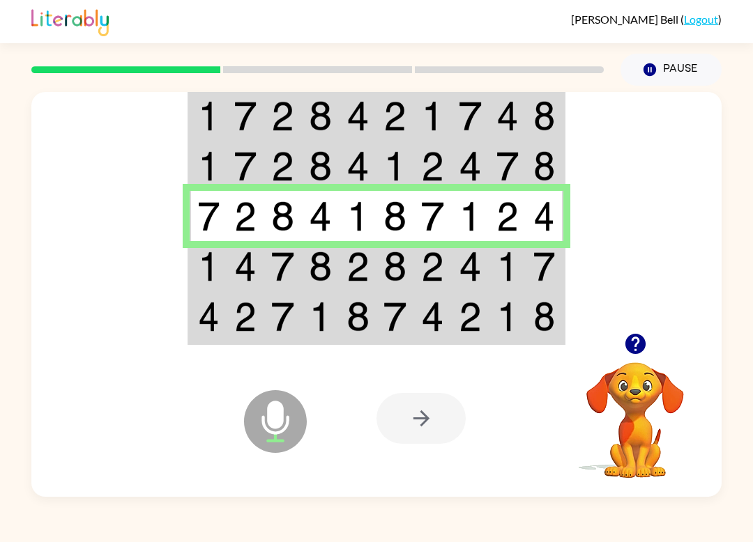
click at [443, 413] on div at bounding box center [420, 418] width 89 height 51
click at [496, 299] on td at bounding box center [508, 317] width 38 height 52
click at [562, 312] on td at bounding box center [545, 317] width 38 height 52
click at [211, 247] on td at bounding box center [209, 266] width 38 height 50
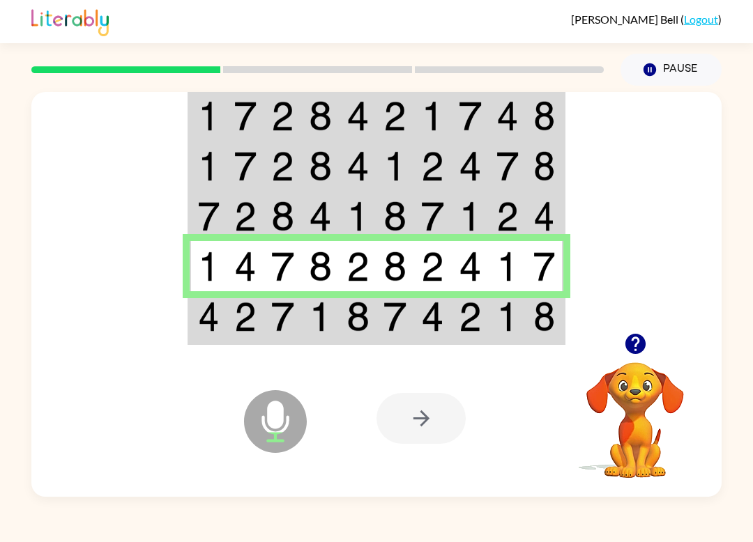
click at [210, 247] on td at bounding box center [209, 266] width 38 height 50
click at [258, 268] on td at bounding box center [246, 266] width 38 height 50
click at [284, 268] on img at bounding box center [282, 267] width 23 height 30
click at [328, 268] on img at bounding box center [320, 267] width 23 height 30
click at [349, 268] on img at bounding box center [357, 267] width 23 height 30
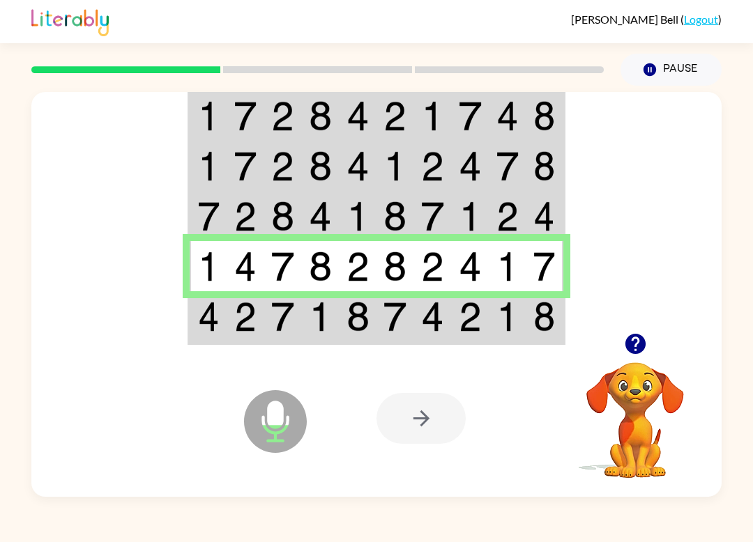
click at [394, 270] on img at bounding box center [394, 267] width 23 height 30
click at [429, 275] on img at bounding box center [432, 267] width 23 height 30
click at [466, 277] on img at bounding box center [470, 267] width 23 height 30
click at [536, 261] on img at bounding box center [544, 267] width 22 height 30
click at [530, 309] on td at bounding box center [545, 317] width 38 height 52
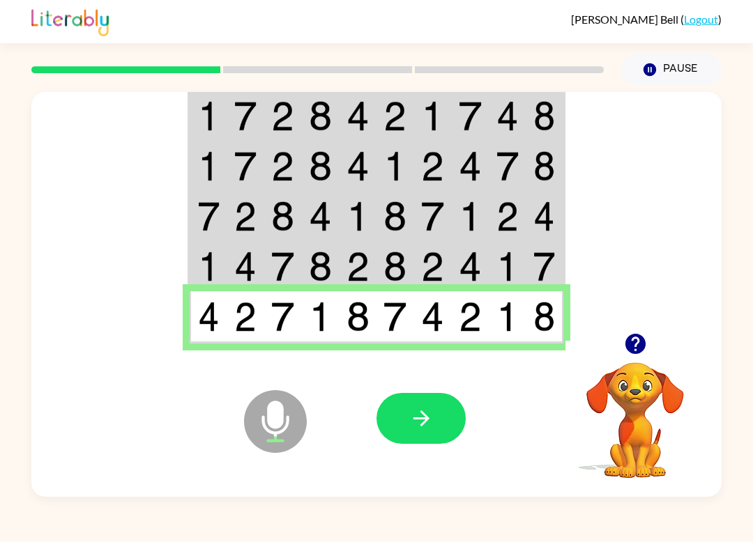
click at [498, 310] on img at bounding box center [507, 317] width 23 height 30
click at [208, 316] on img at bounding box center [209, 317] width 22 height 30
click at [236, 321] on img at bounding box center [245, 317] width 23 height 30
click at [279, 311] on img at bounding box center [282, 317] width 23 height 30
click at [313, 317] on img at bounding box center [320, 317] width 23 height 30
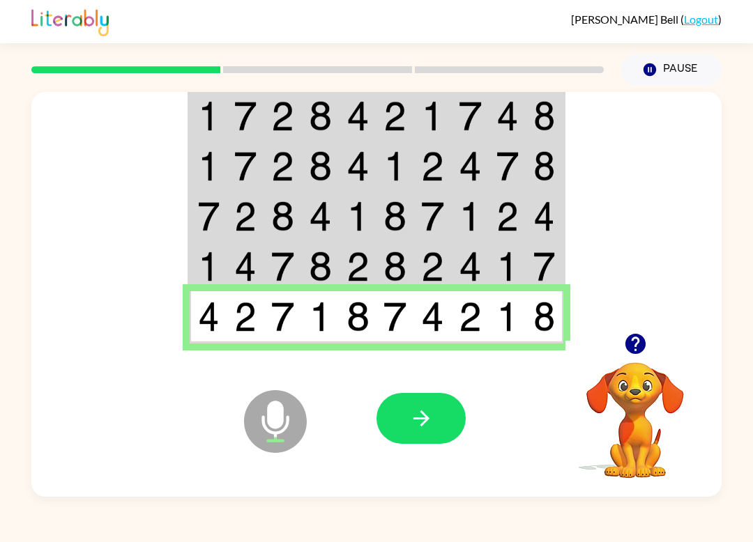
click at [363, 326] on img at bounding box center [357, 317] width 23 height 30
click at [383, 325] on img at bounding box center [394, 317] width 23 height 30
click at [414, 308] on td at bounding box center [433, 317] width 38 height 52
click at [457, 323] on td at bounding box center [470, 317] width 38 height 52
click at [507, 314] on img at bounding box center [507, 317] width 23 height 30
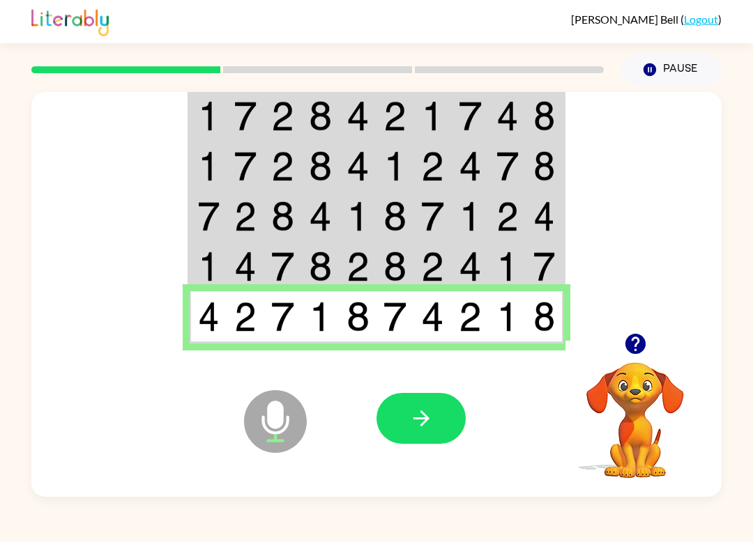
click at [540, 309] on img at bounding box center [544, 317] width 22 height 30
click at [401, 418] on button "button" at bounding box center [420, 418] width 89 height 51
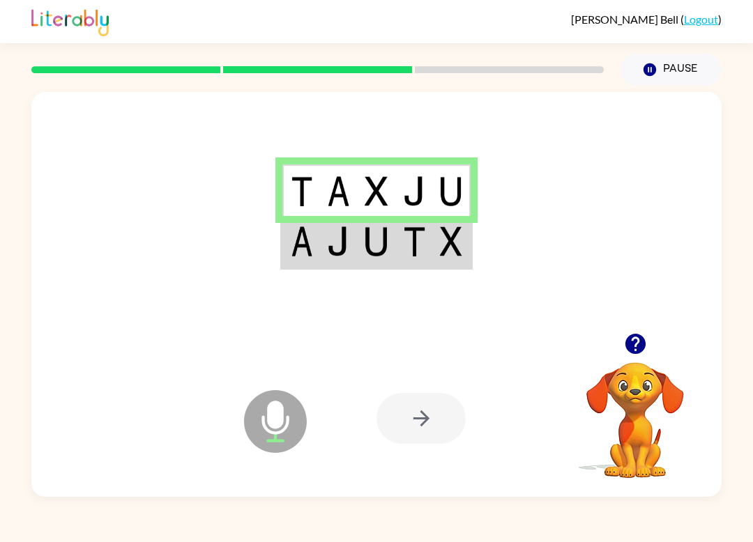
click at [305, 201] on img at bounding box center [302, 191] width 22 height 30
click at [371, 199] on img at bounding box center [375, 191] width 23 height 30
click at [401, 197] on td at bounding box center [414, 190] width 38 height 52
click at [454, 192] on img at bounding box center [451, 191] width 22 height 30
click at [423, 432] on div at bounding box center [420, 418] width 89 height 51
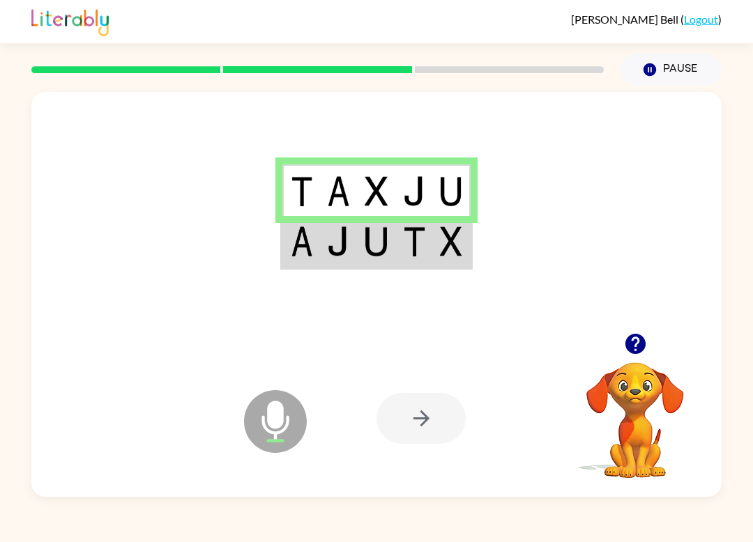
click at [436, 250] on td at bounding box center [452, 242] width 38 height 52
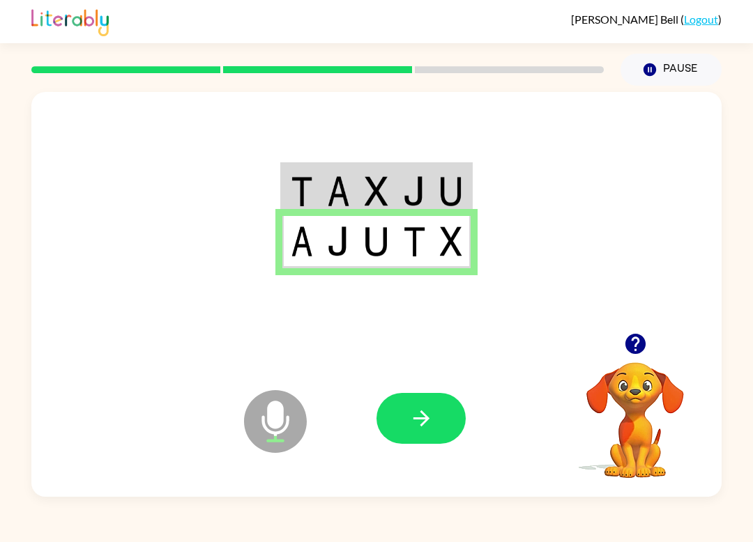
click at [466, 238] on td at bounding box center [452, 242] width 38 height 52
click at [443, 402] on button "button" at bounding box center [420, 418] width 89 height 51
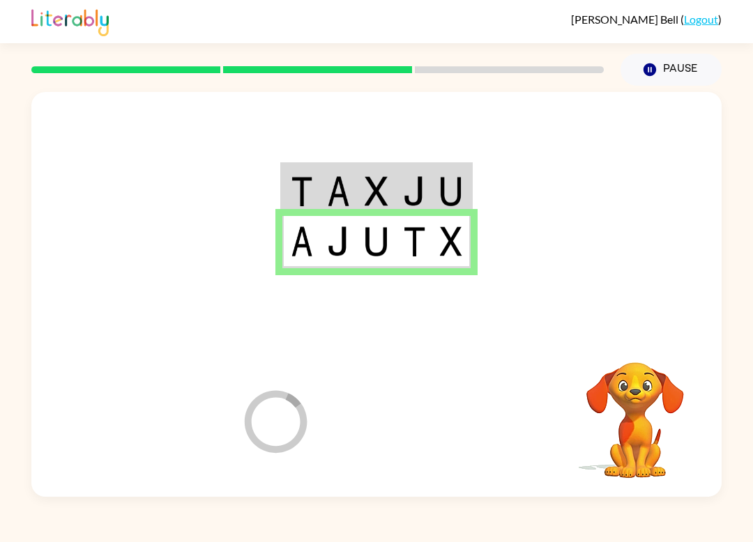
click at [443, 402] on div at bounding box center [479, 418] width 206 height 157
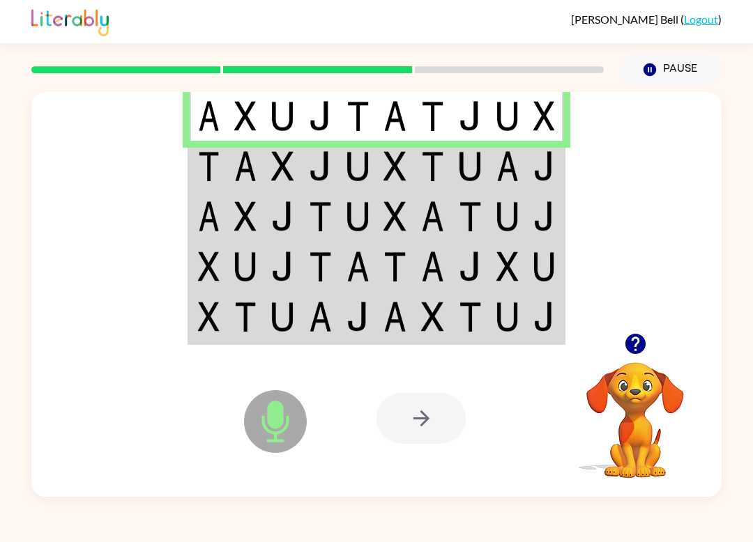
click at [298, 407] on icon at bounding box center [275, 421] width 63 height 63
click at [151, 362] on div "Microphone The Microphone is here when it is your turn to talk Your browser mus…" at bounding box center [376, 418] width 690 height 157
click at [208, 178] on img at bounding box center [209, 166] width 22 height 30
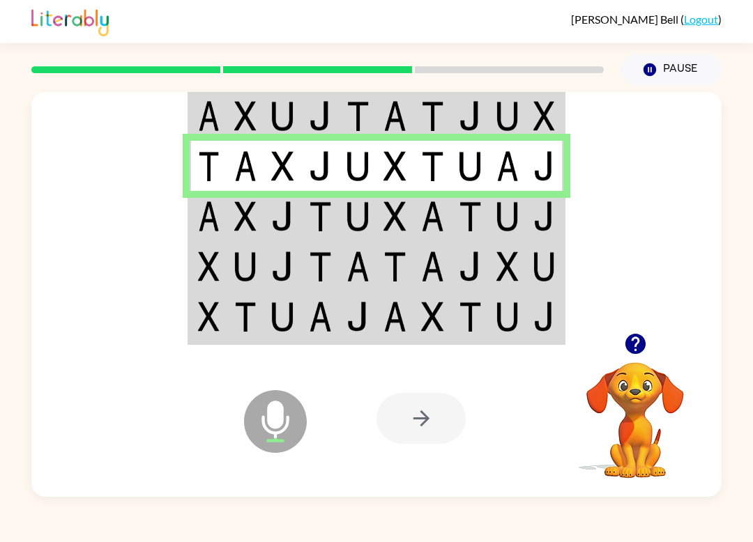
click at [208, 177] on img at bounding box center [209, 166] width 22 height 30
click at [228, 227] on td at bounding box center [246, 216] width 38 height 50
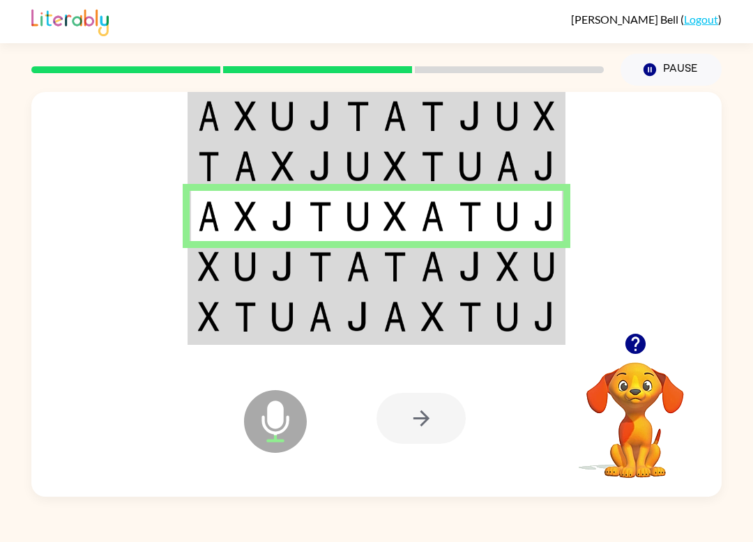
click at [222, 289] on td at bounding box center [209, 266] width 38 height 50
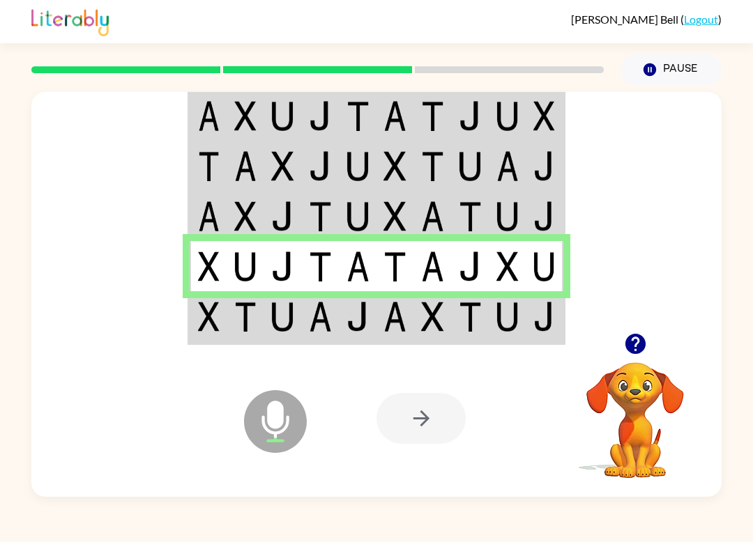
click at [221, 289] on td at bounding box center [209, 266] width 38 height 50
click at [210, 338] on td at bounding box center [209, 317] width 38 height 52
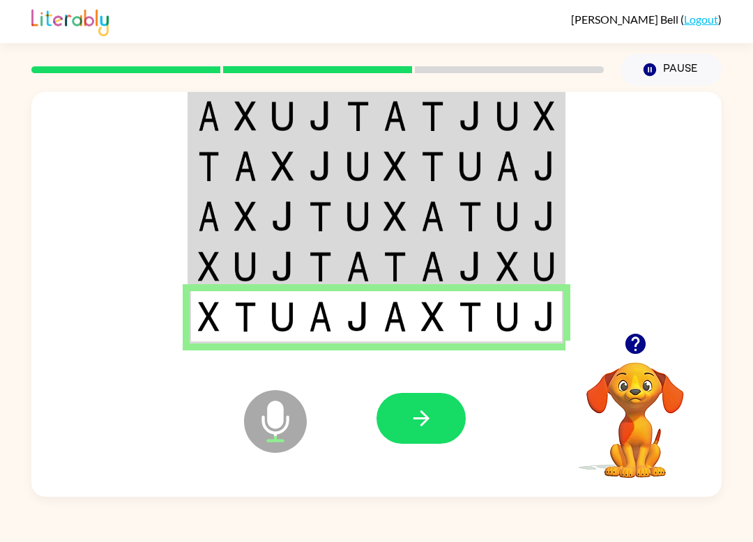
click at [201, 322] on img at bounding box center [209, 317] width 22 height 30
click at [424, 420] on icon "button" at bounding box center [421, 418] width 24 height 24
